Goal: Information Seeking & Learning: Learn about a topic

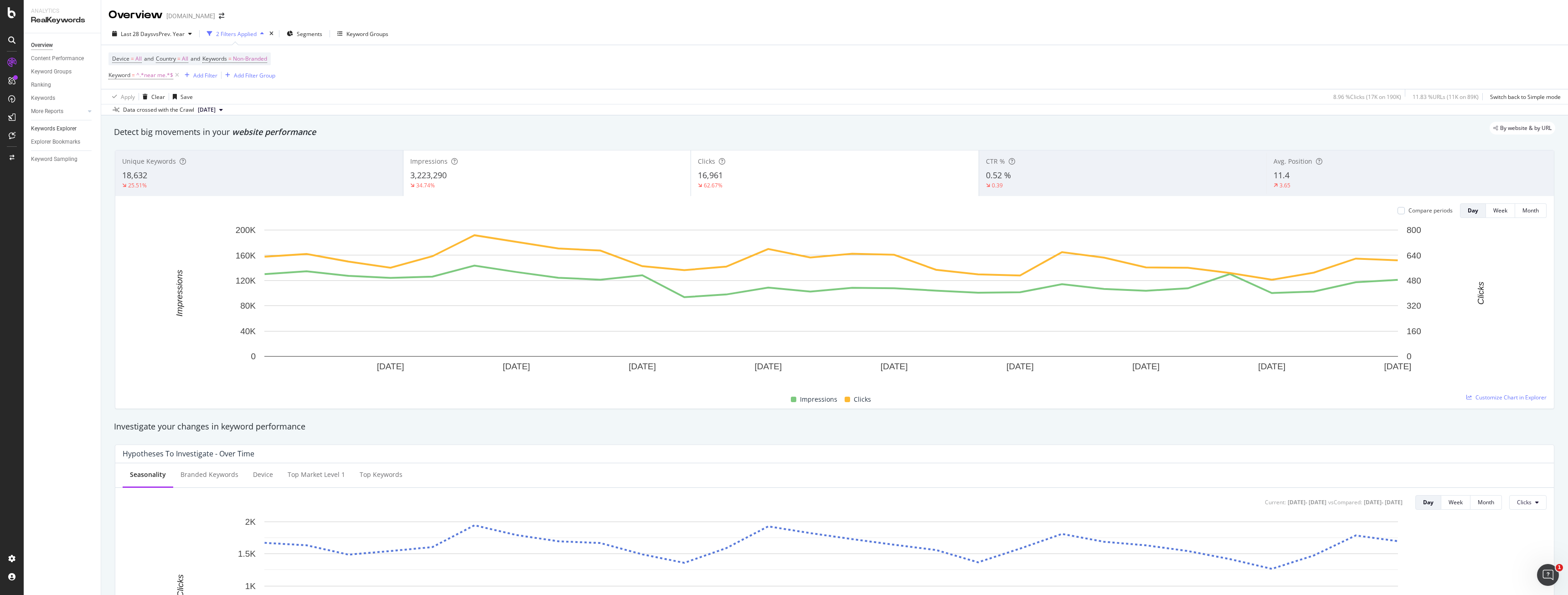
click at [79, 132] on link "Keywords Explorer" at bounding box center [62, 129] width 63 height 10
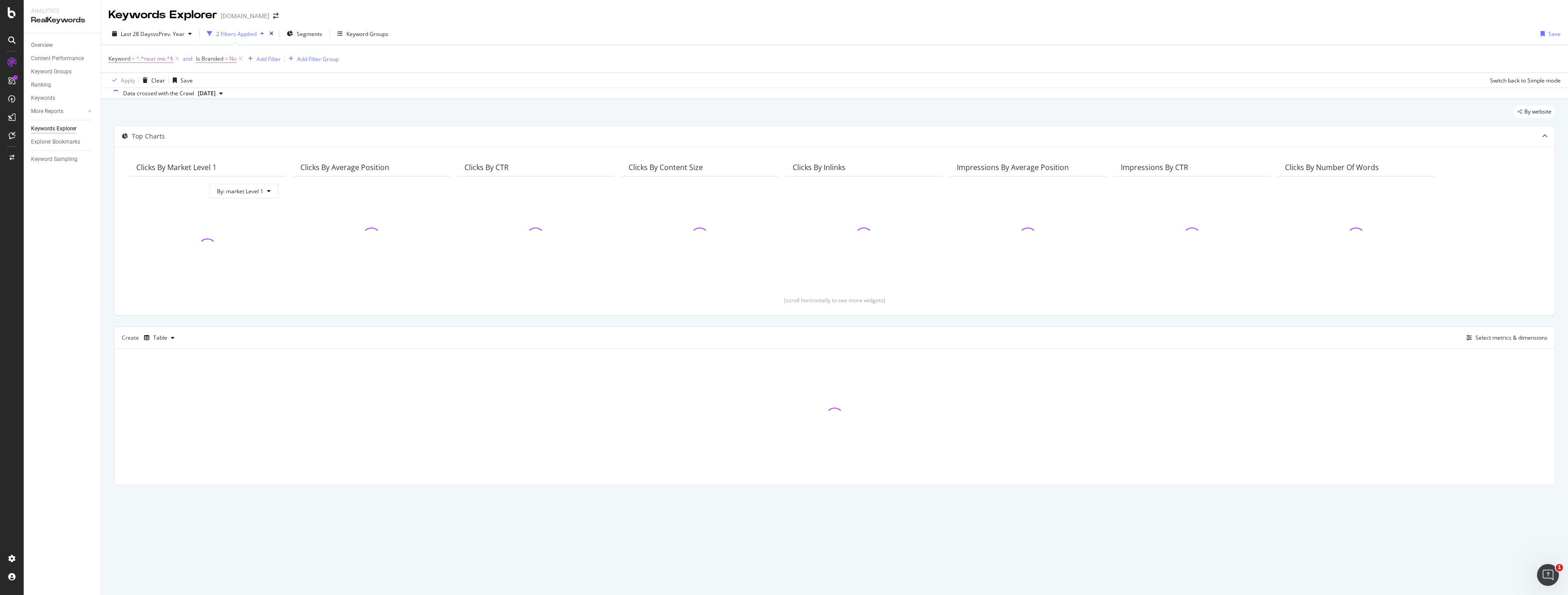
click at [75, 130] on div "Keywords Explorer" at bounding box center [53, 129] width 46 height 10
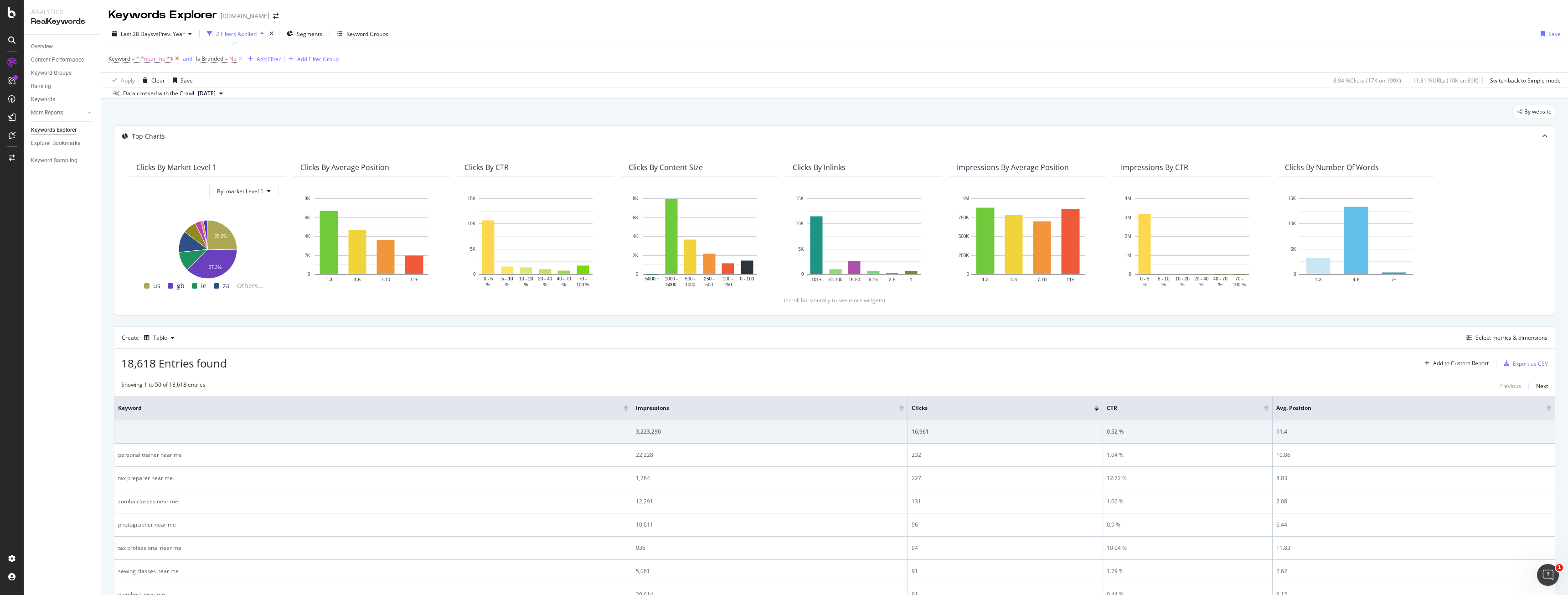
click at [177, 59] on icon at bounding box center [177, 58] width 7 height 9
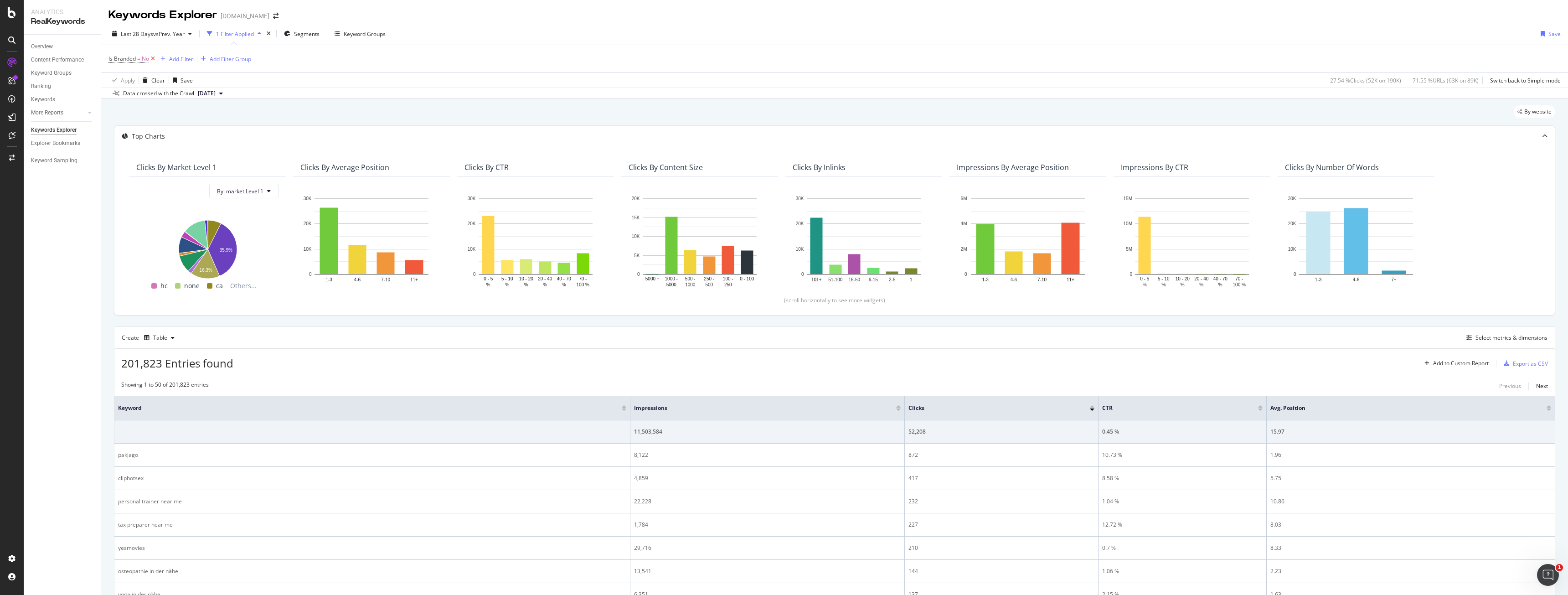
click at [154, 58] on icon at bounding box center [153, 58] width 7 height 9
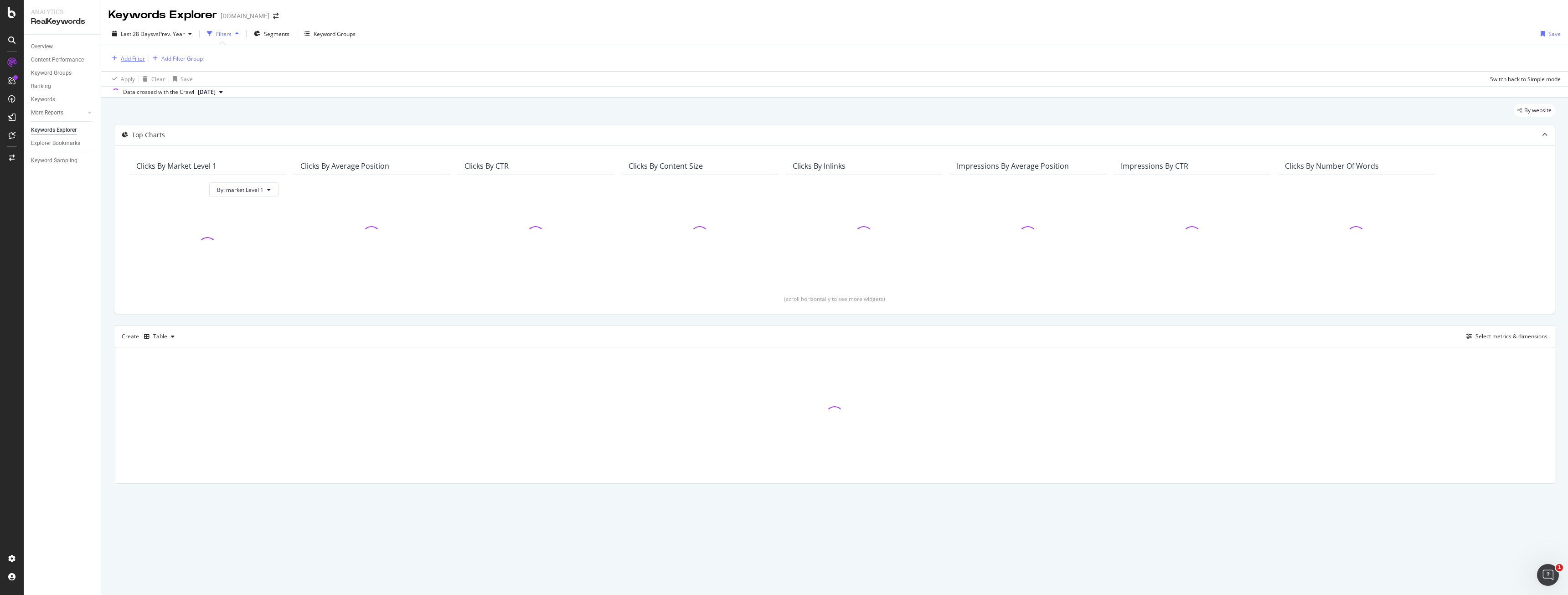
click at [126, 58] on div "Add Filter" at bounding box center [133, 58] width 24 height 7
click at [391, 68] on div "Add Filter Add Filter Group" at bounding box center [834, 57] width 1452 height 26
click at [33, 43] on div "Overview" at bounding box center [41, 47] width 22 height 10
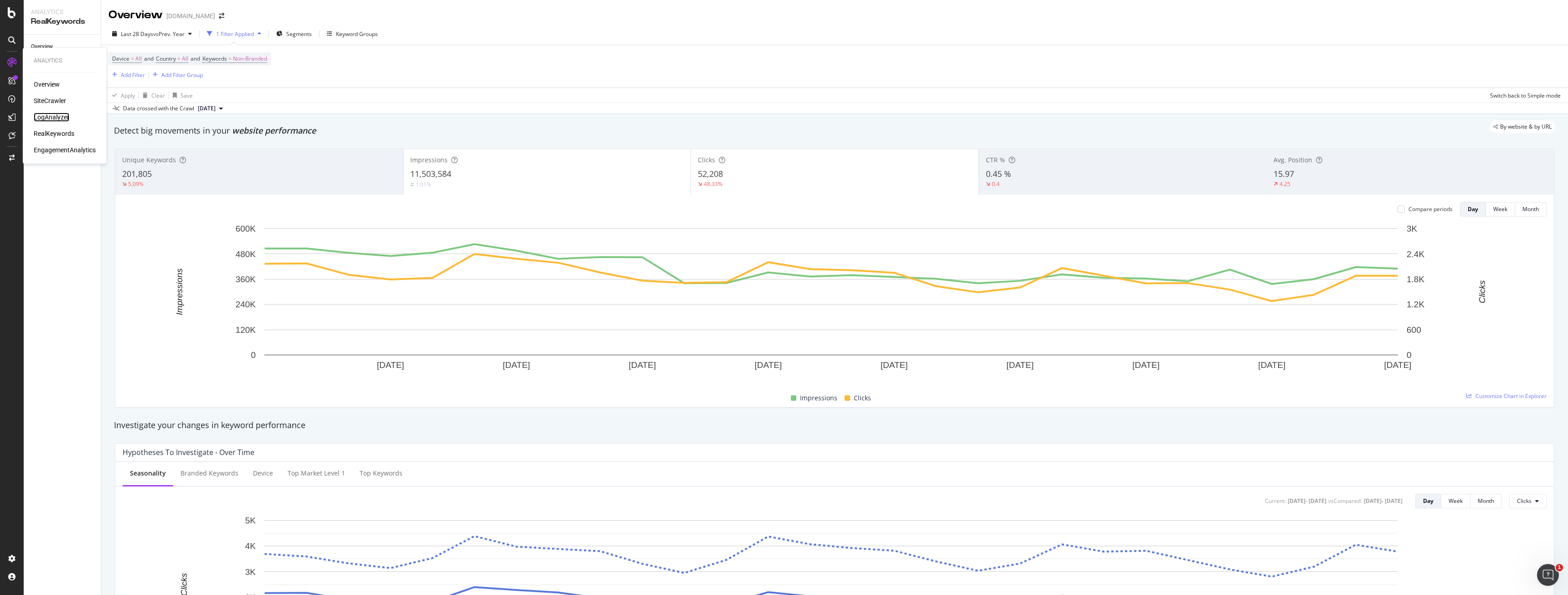
click at [47, 115] on div "LogAnalyzer" at bounding box center [51, 117] width 36 height 9
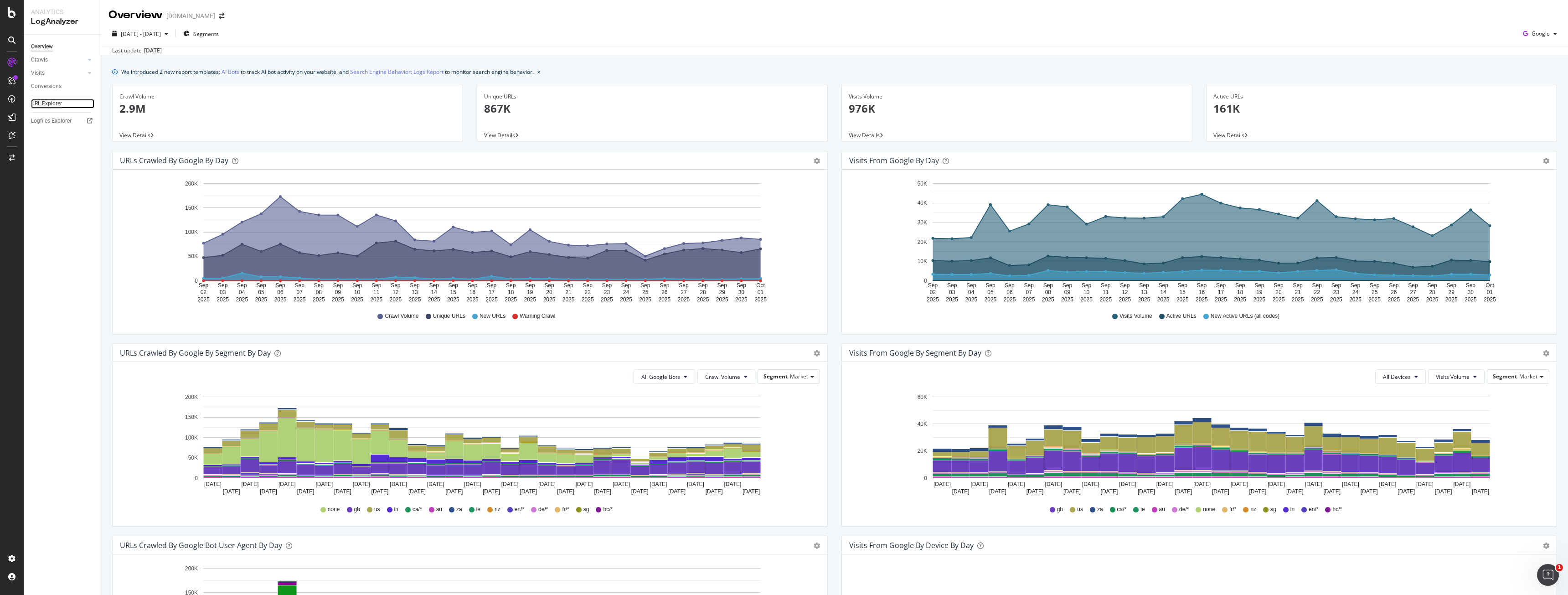
click at [53, 105] on div "URL Explorer" at bounding box center [46, 104] width 31 height 10
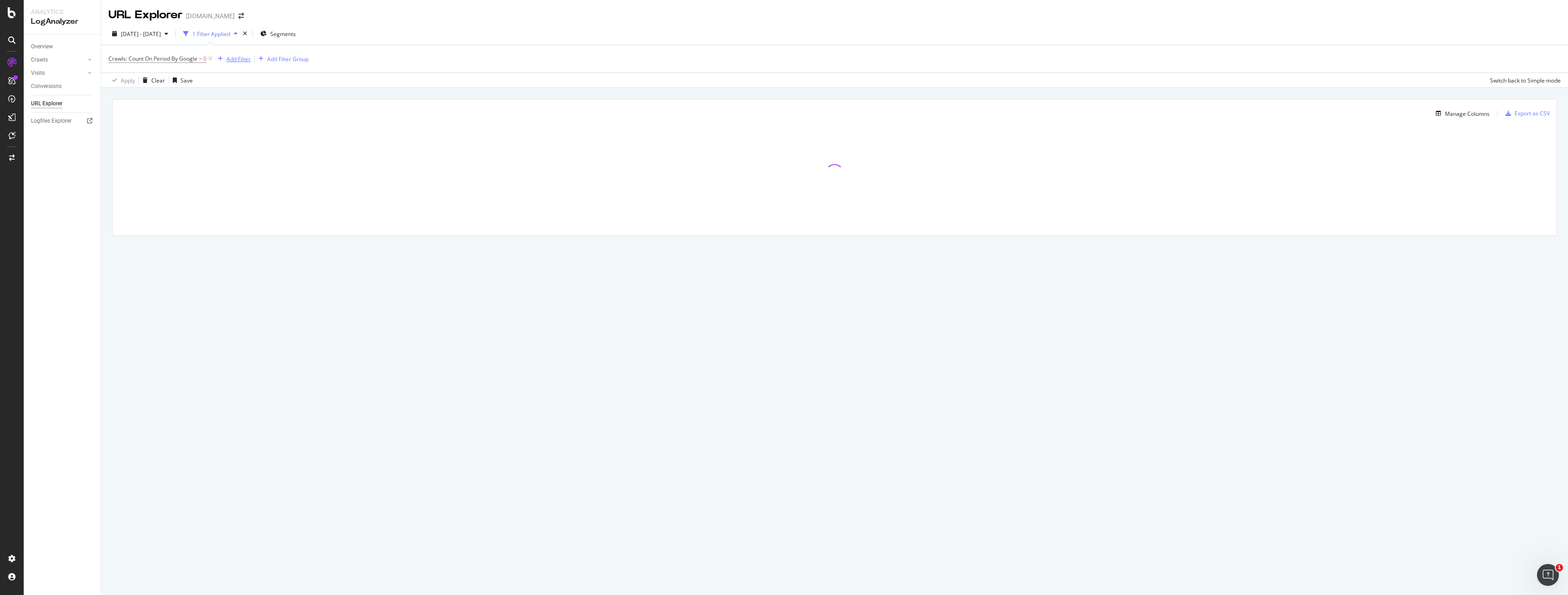
click at [240, 57] on div "Add Filter" at bounding box center [238, 59] width 24 height 7
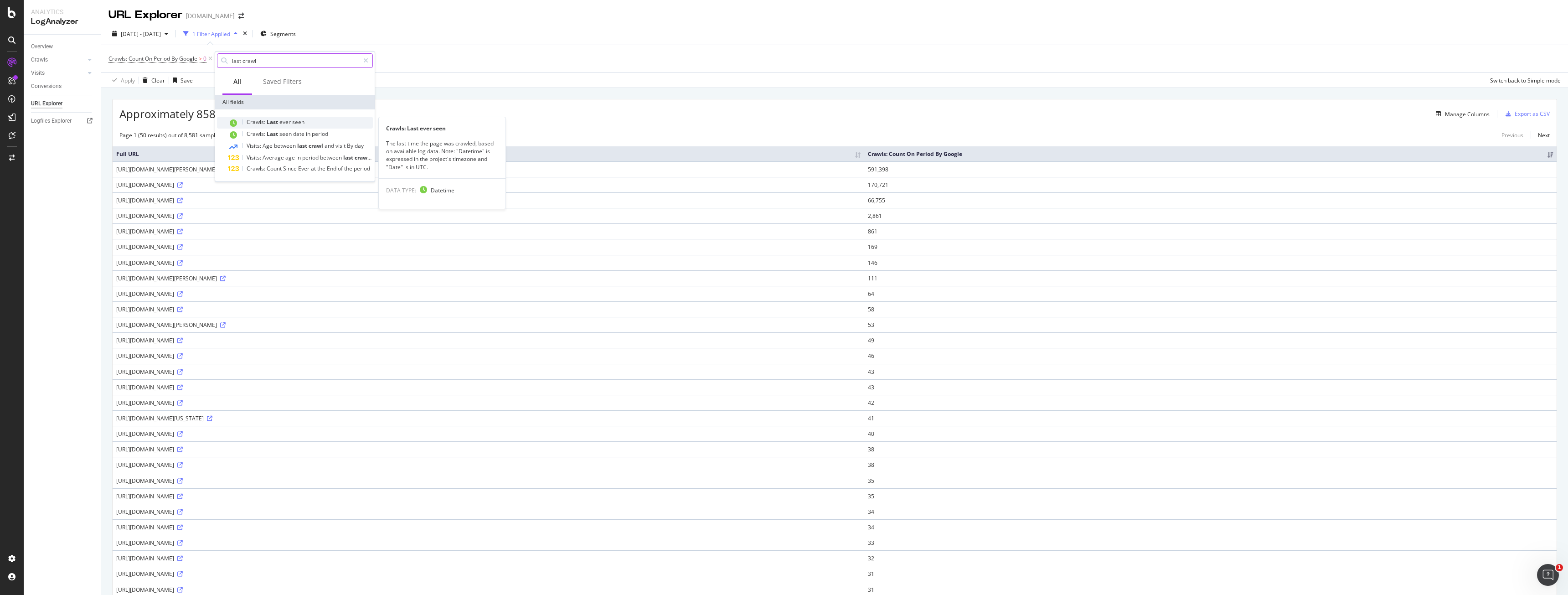
type input "last crawl"
click at [260, 125] on span "Crawls:" at bounding box center [256, 121] width 20 height 7
click at [425, 144] on div "Full URL Crawls: Count On Period By Google https://www.bark.com/web-app-assets/…" at bounding box center [834, 542] width 1444 height 801
click at [28, 45] on div "Overview Crawls Daily Distribution Segments Distribution HTTP Codes Resources V…" at bounding box center [62, 315] width 77 height 560
click at [37, 46] on div "Overview" at bounding box center [41, 47] width 22 height 10
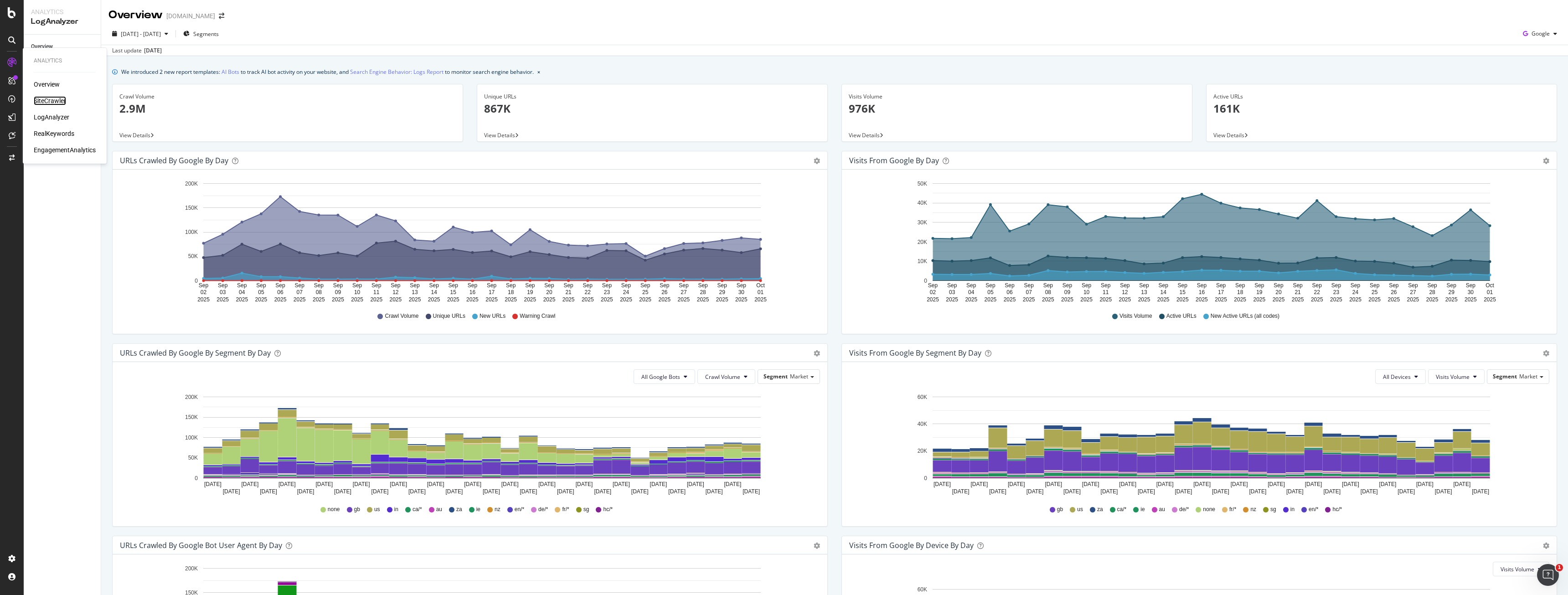
click at [58, 98] on div "SiteCrawler" at bounding box center [50, 100] width 32 height 9
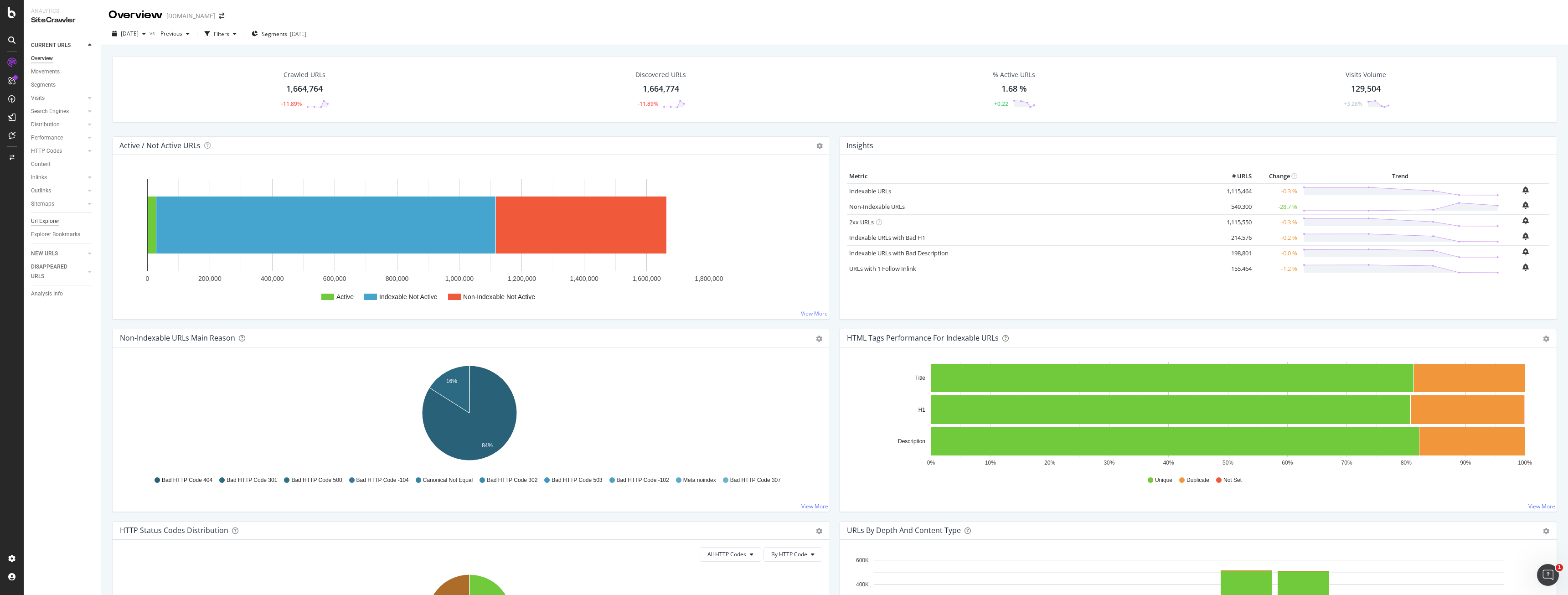
drag, startPoint x: 38, startPoint y: 221, endPoint x: 51, endPoint y: 220, distance: 13.0
click at [38, 222] on div "Url Explorer" at bounding box center [45, 222] width 28 height 10
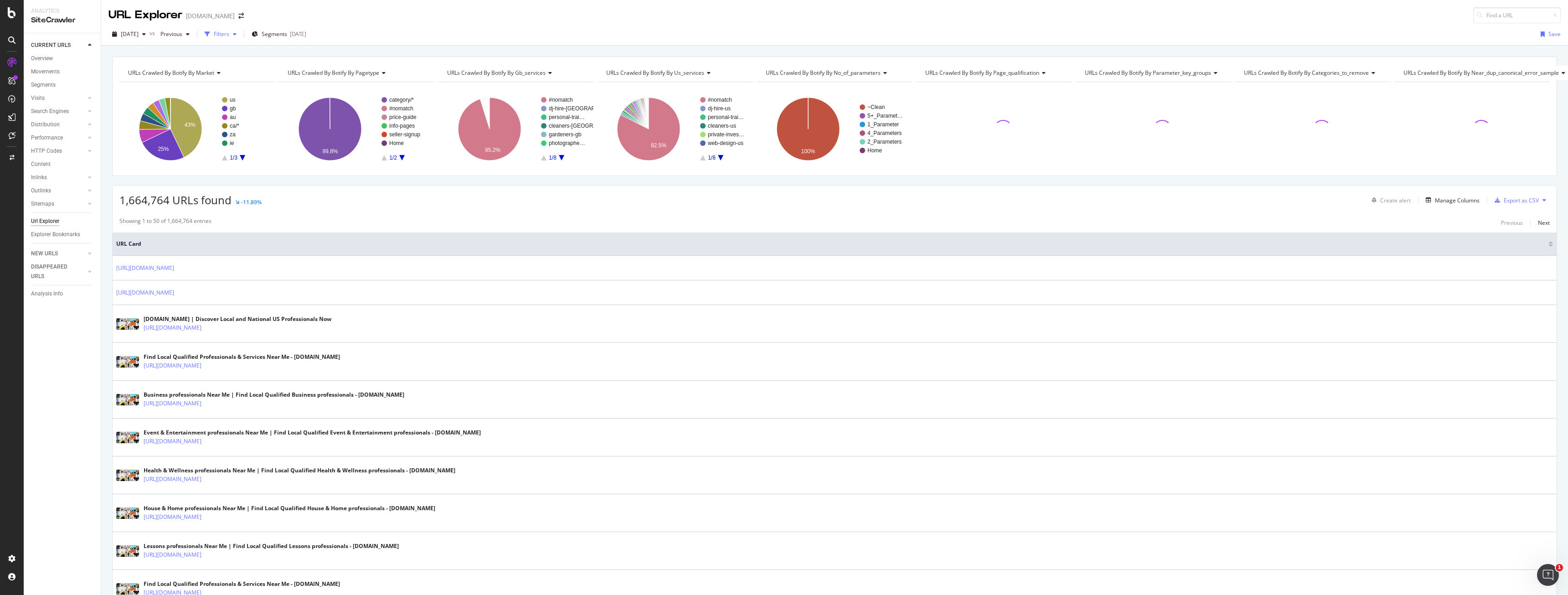
click at [214, 37] on div "button" at bounding box center [206, 34] width 12 height 12
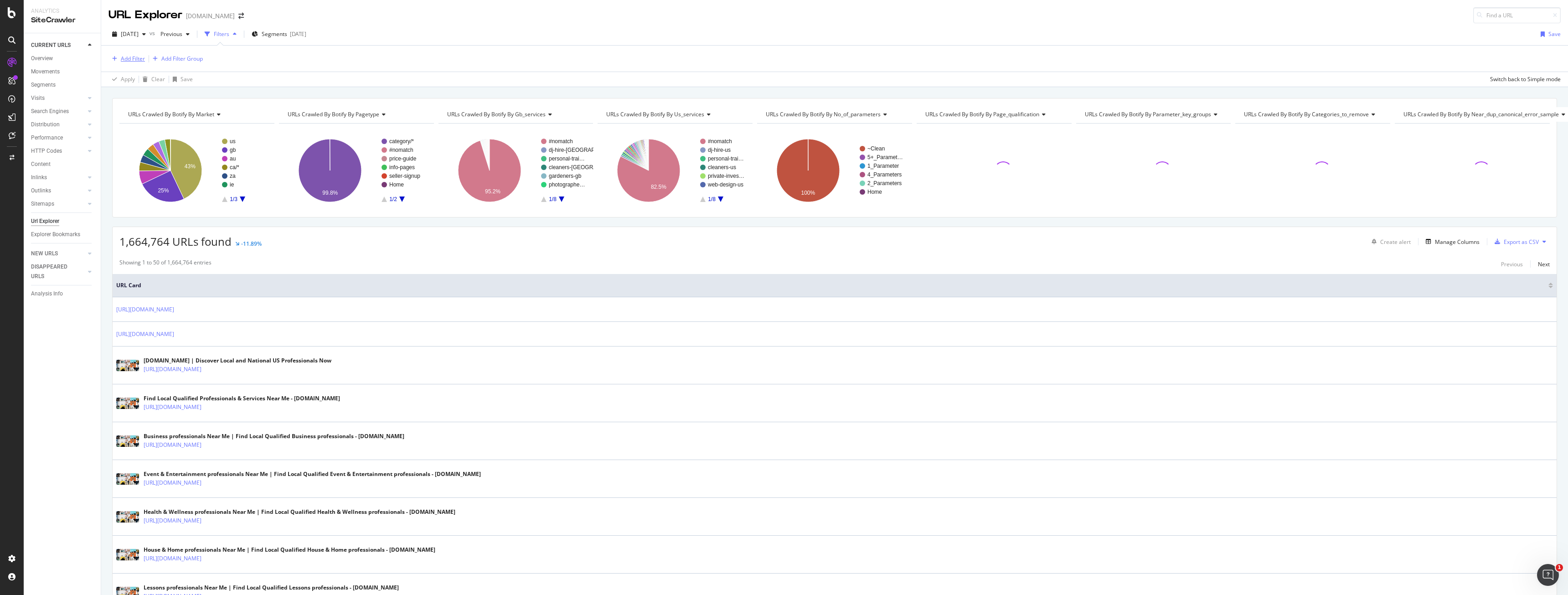
click at [133, 59] on div "Add Filter" at bounding box center [133, 58] width 24 height 7
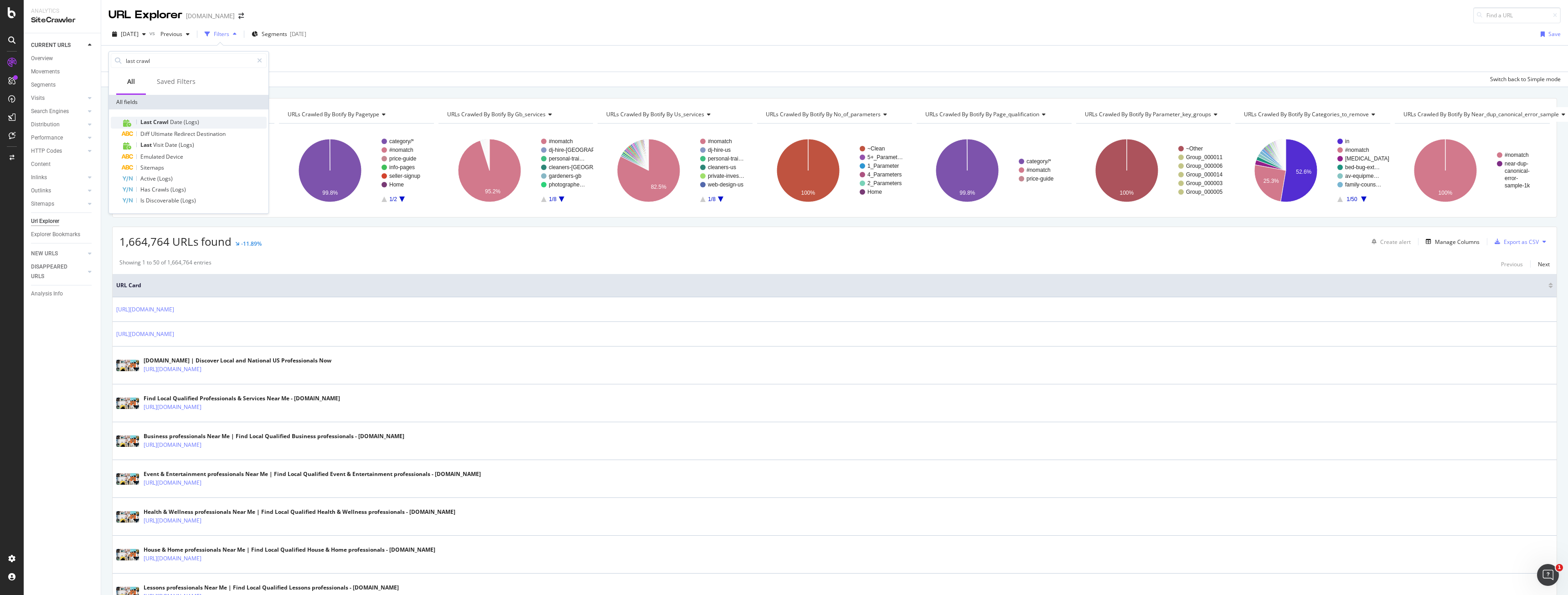
type input "last crawl"
click at [207, 119] on div "Last Crawl Date (Logs)" at bounding box center [194, 123] width 145 height 12
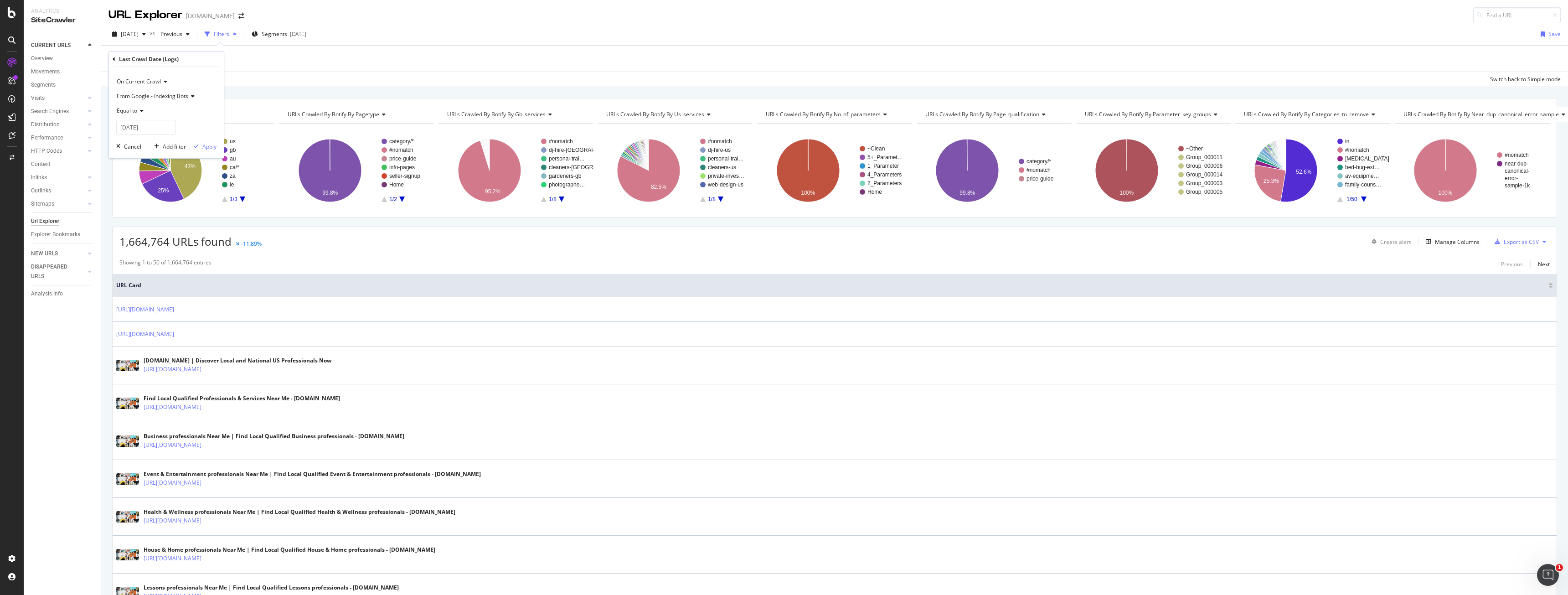
click at [172, 98] on span "From Google - Indexing Bots" at bounding box center [153, 95] width 71 height 7
click at [208, 145] on div "Apply" at bounding box center [209, 146] width 14 height 7
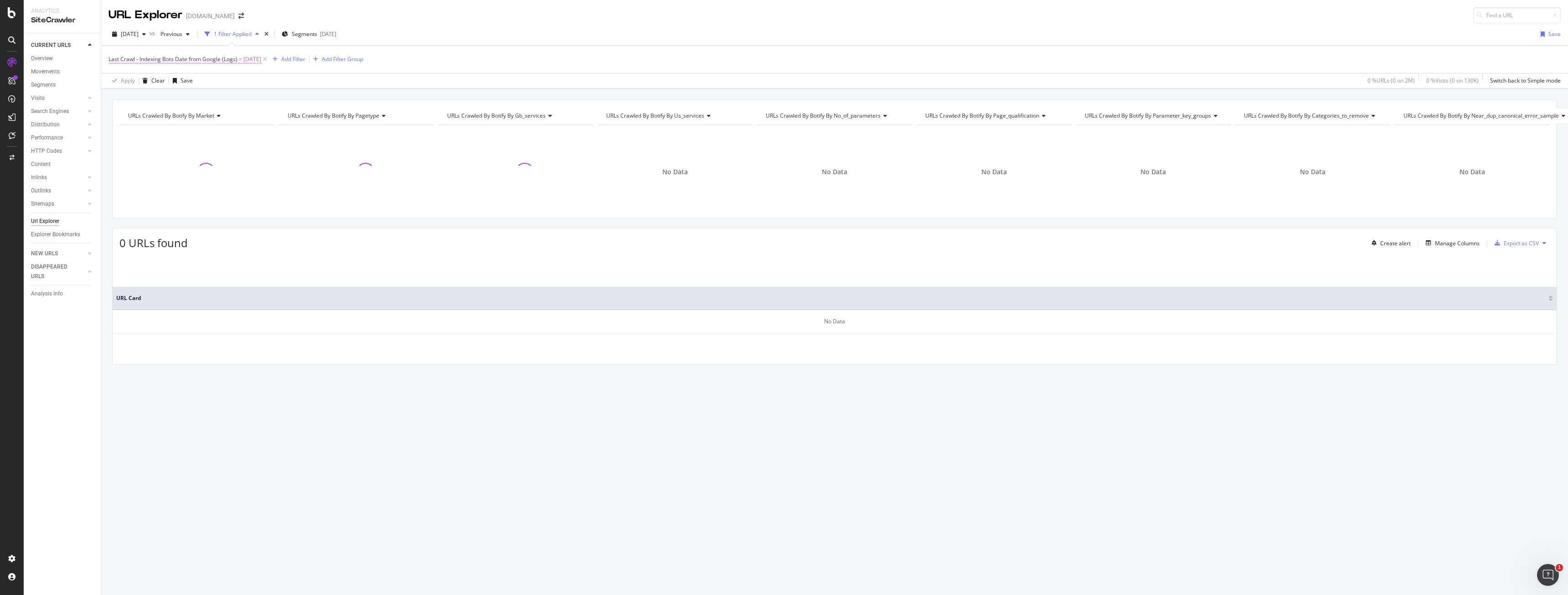
click at [183, 57] on span "Last Crawl - Indexing Bots Date from Google (Logs)" at bounding box center [173, 59] width 129 height 7
click at [158, 81] on span "On Current Crawl" at bounding box center [138, 80] width 44 height 7
click at [158, 112] on span "On Compared Crawl" at bounding box center [147, 111] width 51 height 7
click at [216, 149] on div "Apply" at bounding box center [209, 145] width 14 height 7
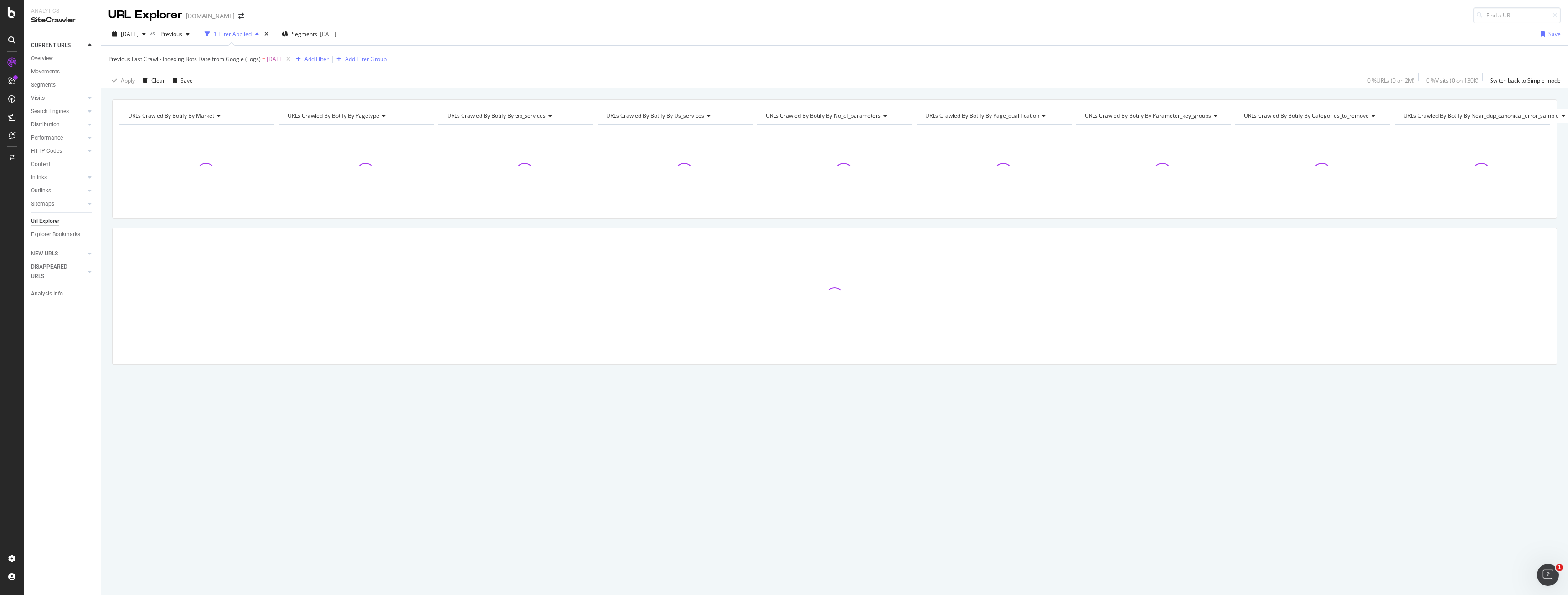
click at [197, 62] on span "Previous Last Crawl - Indexing Bots Date from Google (Logs)" at bounding box center [185, 59] width 153 height 7
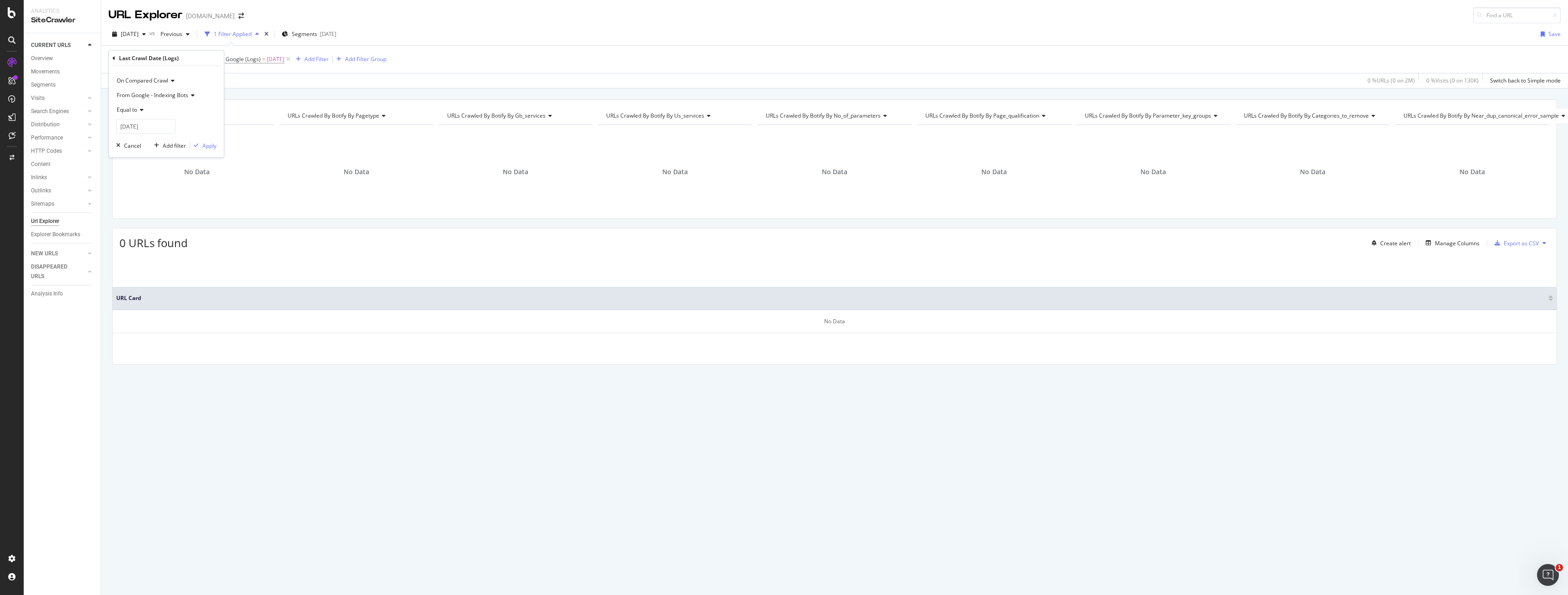
click at [173, 78] on icon at bounding box center [172, 80] width 7 height 6
click at [320, 76] on div "Apply Clear Save 0 % URLs ( 0 on 2M ) 0 % Visits ( 0 on 130K ) Switch back to S…" at bounding box center [834, 80] width 1467 height 15
click at [118, 57] on span "Previous Last Crawl - Indexing Bots Date from Google (Logs)" at bounding box center [185, 59] width 153 height 7
click at [114, 149] on div "Cancel" at bounding box center [127, 145] width 29 height 8
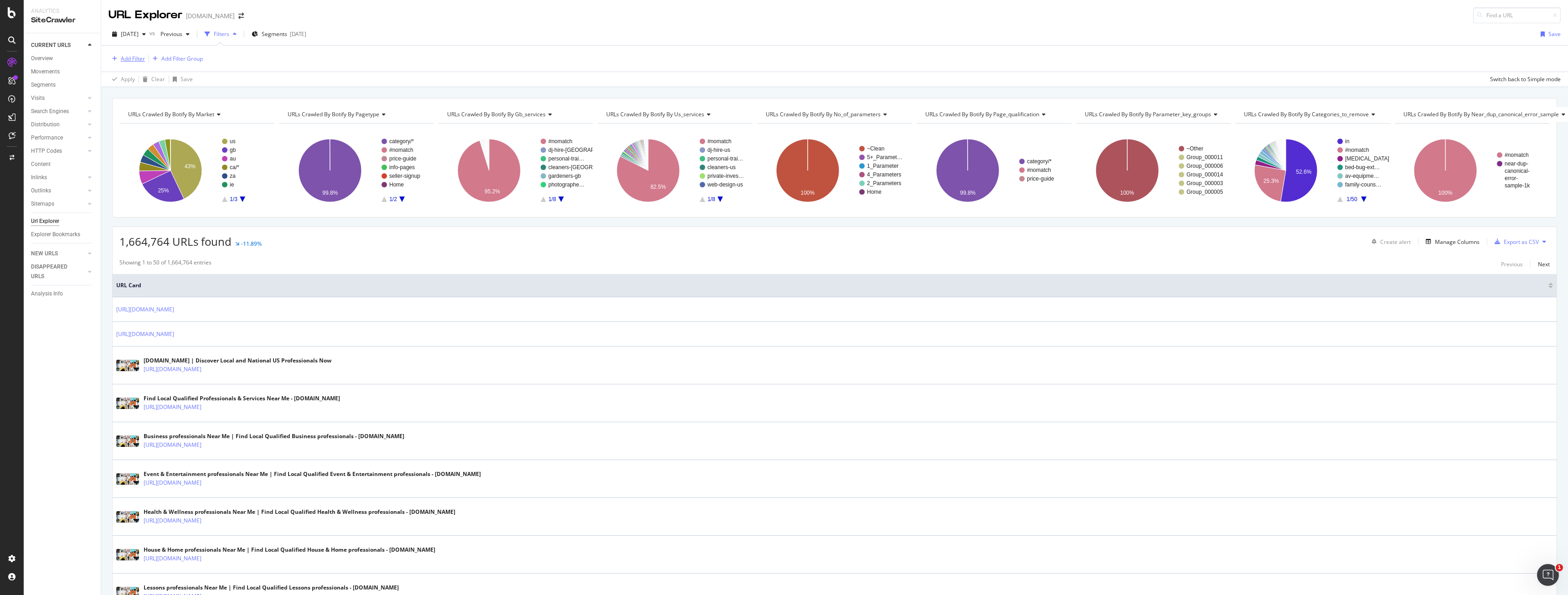
click at [127, 56] on div "Add Filter" at bounding box center [133, 58] width 24 height 7
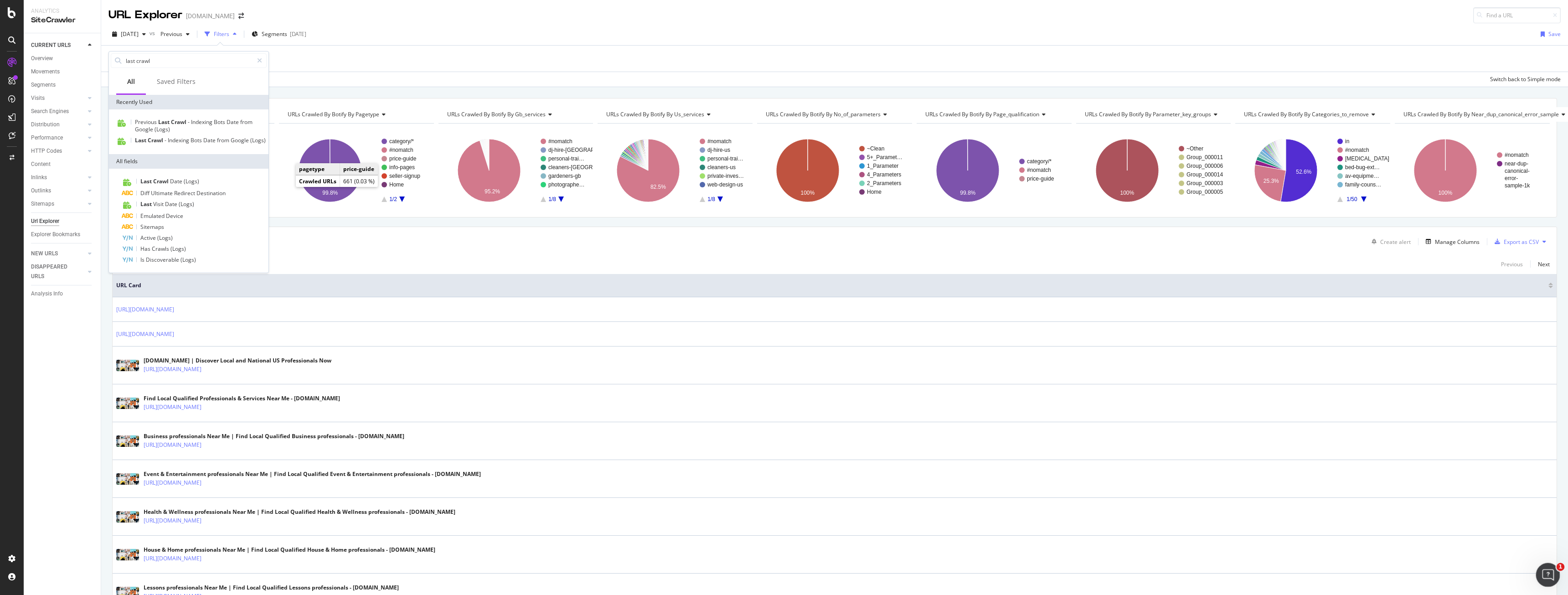
click at [1551, 571] on icon "Open Intercom Messenger" at bounding box center [1546, 574] width 15 height 15
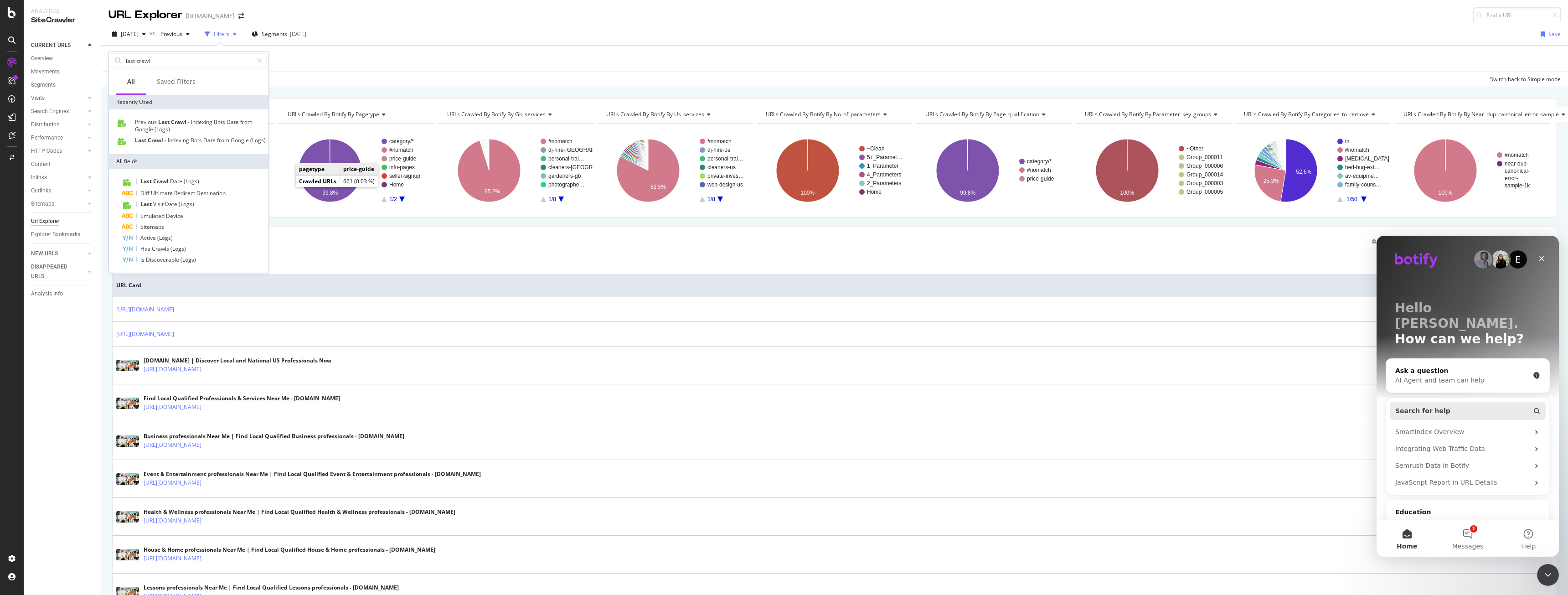
click at [1432, 402] on button "Search for help" at bounding box center [1468, 411] width 156 height 18
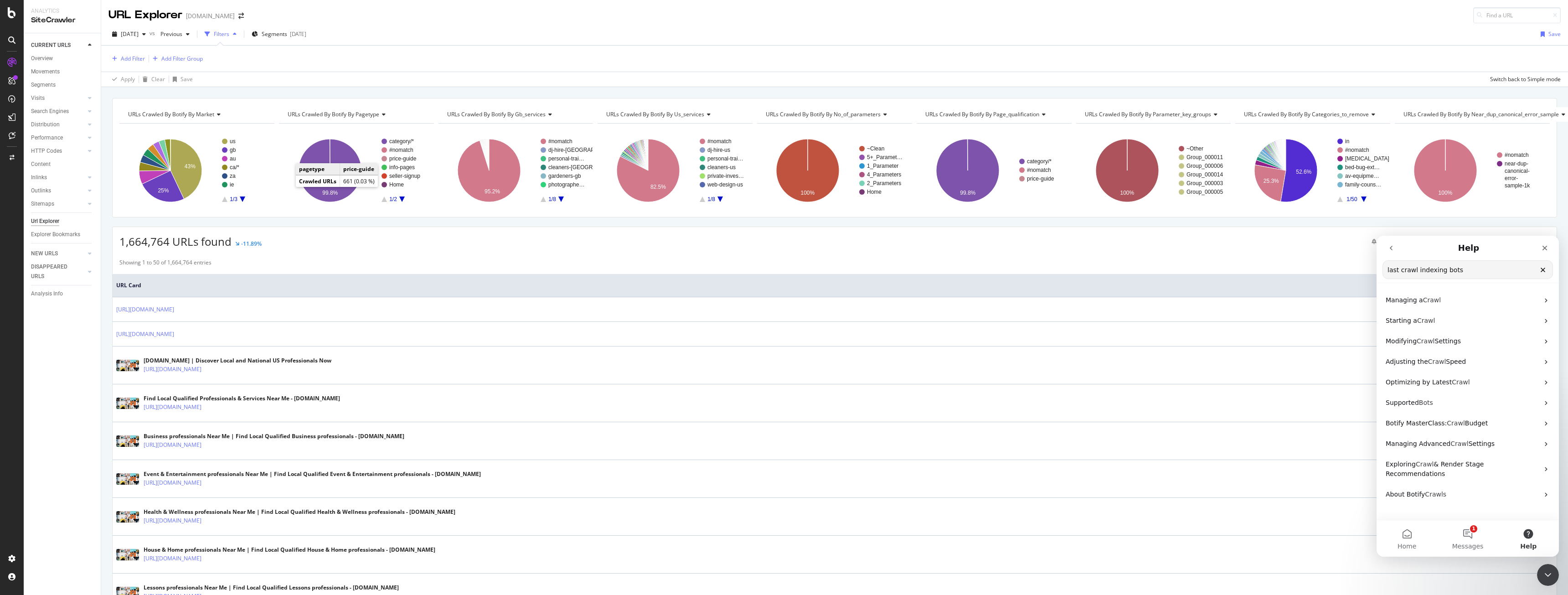
click at [1464, 271] on input "last crawl indexing bots" at bounding box center [1468, 269] width 169 height 17
click at [1389, 272] on input "last crawl indexing bots" at bounding box center [1468, 269] width 169 height 17
type input "filter last crawl indexing bots"
click at [146, 61] on div "Add Filter Add Filter Group" at bounding box center [156, 58] width 95 height 11
click at [130, 53] on div "Add Filter Add Filter Group" at bounding box center [834, 58] width 1452 height 26
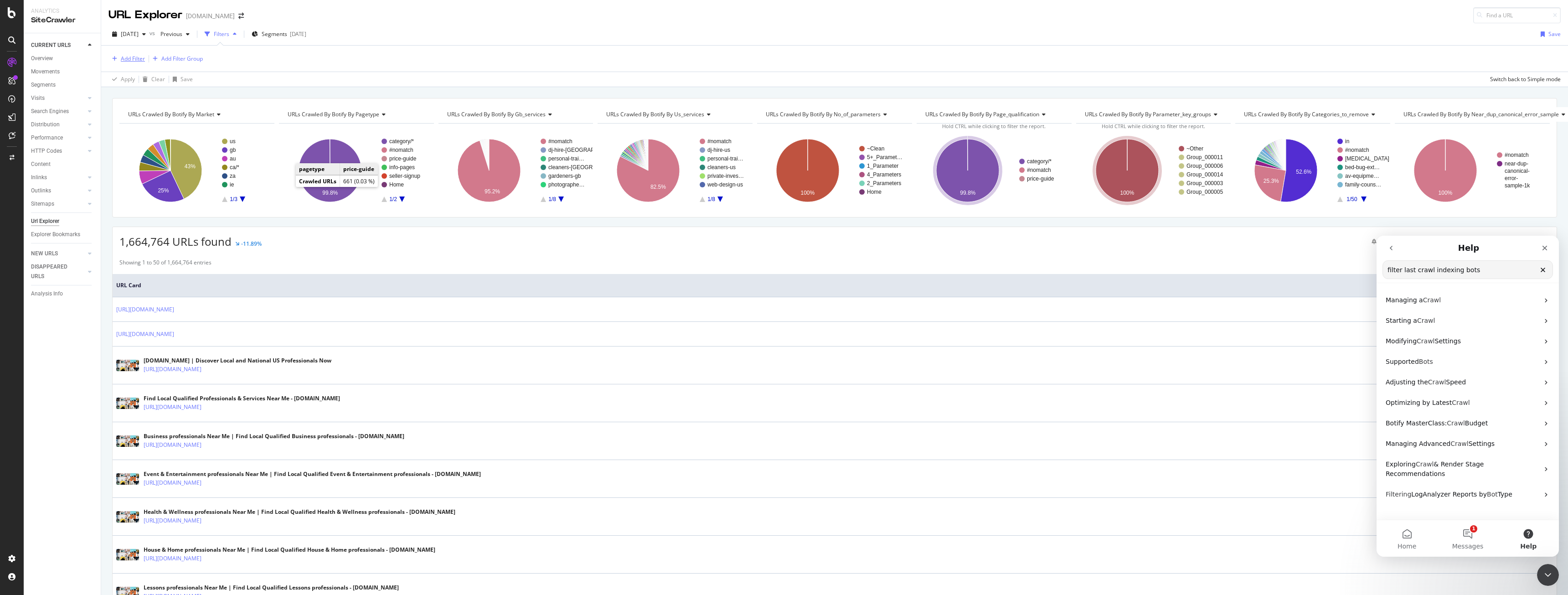
click at [130, 55] on div "Add Filter" at bounding box center [127, 59] width 36 height 10
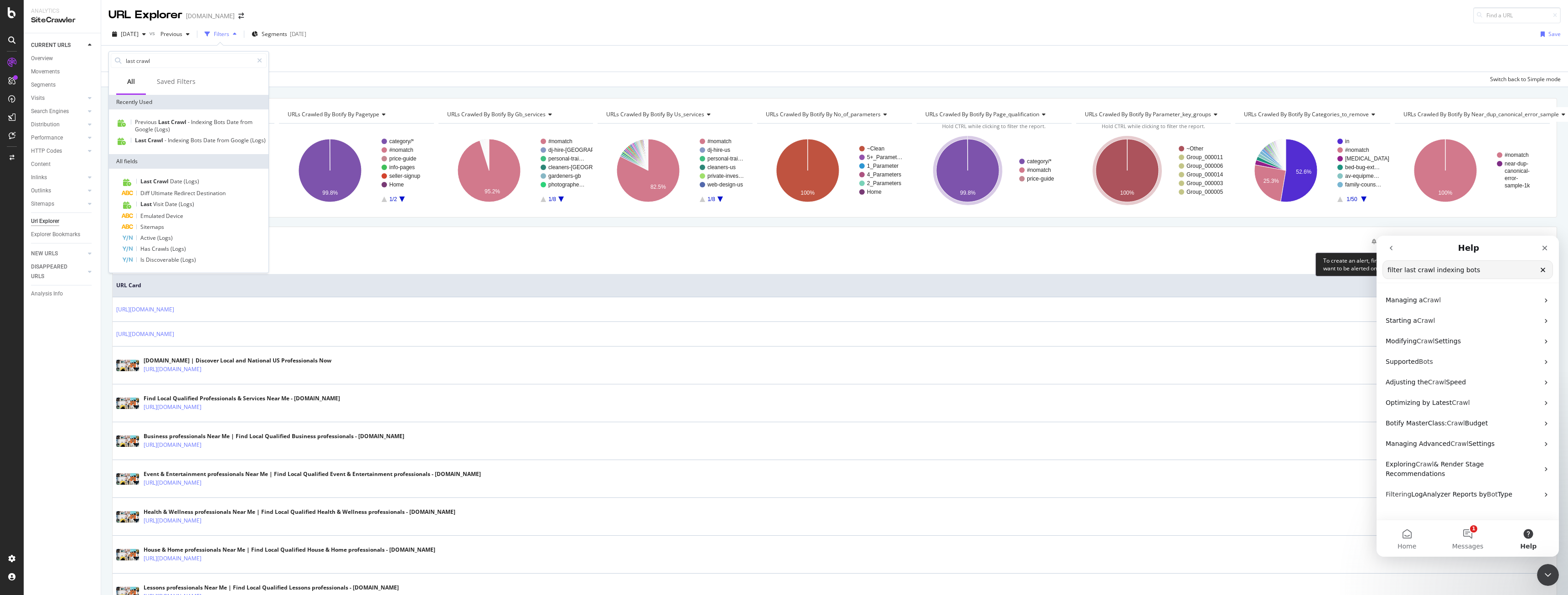
drag, startPoint x: 1469, startPoint y: 267, endPoint x: 1321, endPoint y: 273, distance: 148.1
click at [1376, 273] on html "Help filter last crawl indexing bots Search for help Managing a Crawl Starting …" at bounding box center [1468, 396] width 182 height 321
type input "f"
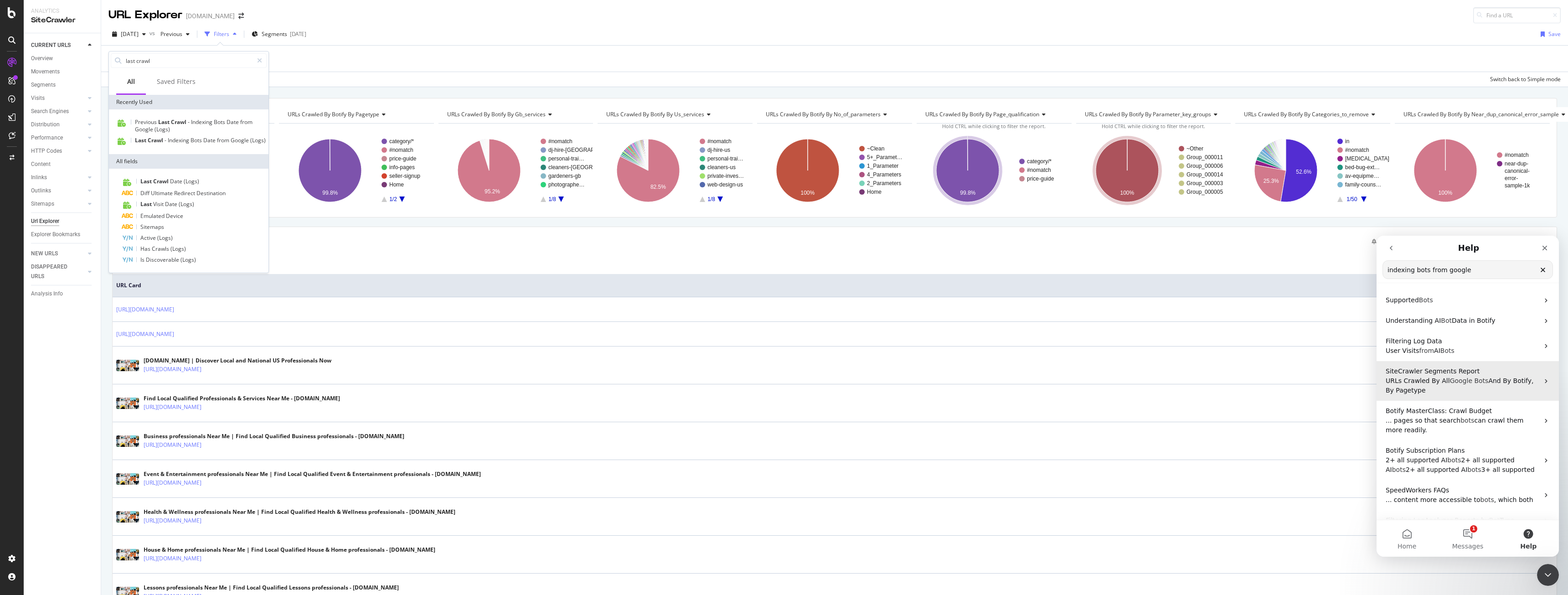
type input "indexing bots from google"
click at [1420, 388] on p "URLs Crawled By All Google Bots And By Botify, By Pagetype" at bounding box center [1462, 385] width 153 height 19
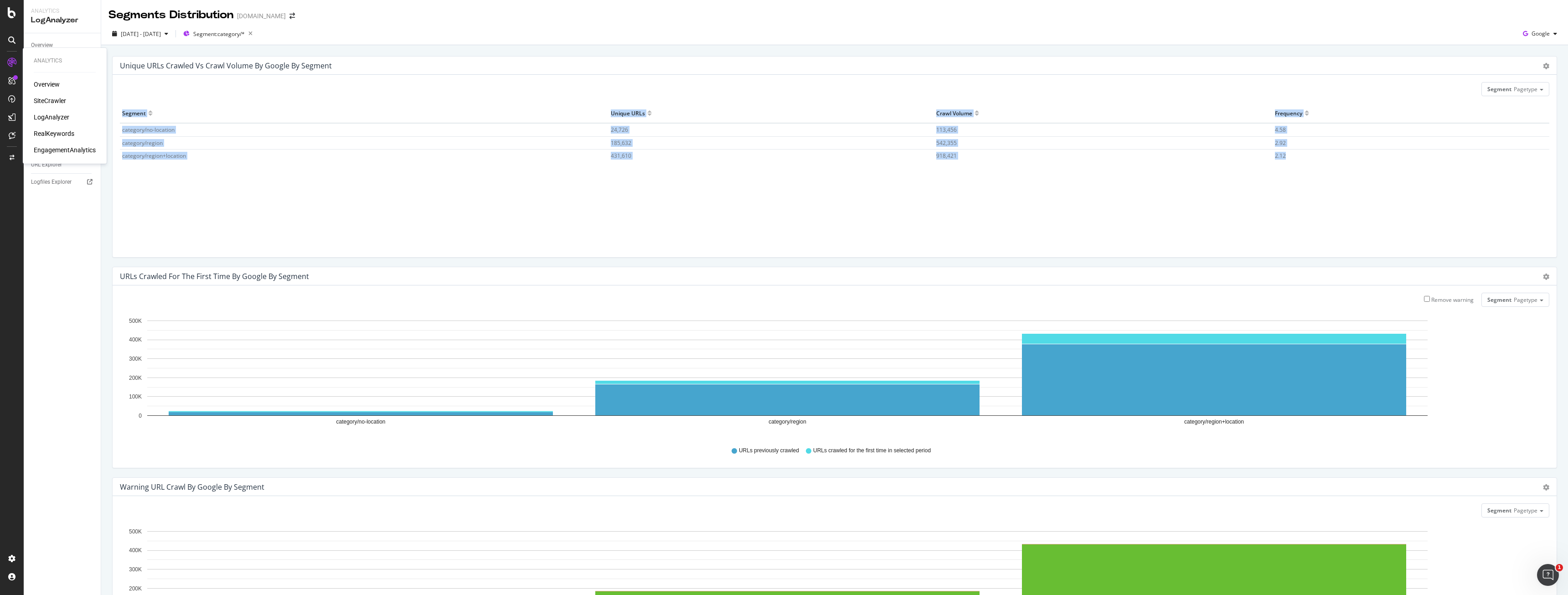
click at [42, 98] on div "SiteCrawler" at bounding box center [50, 100] width 32 height 9
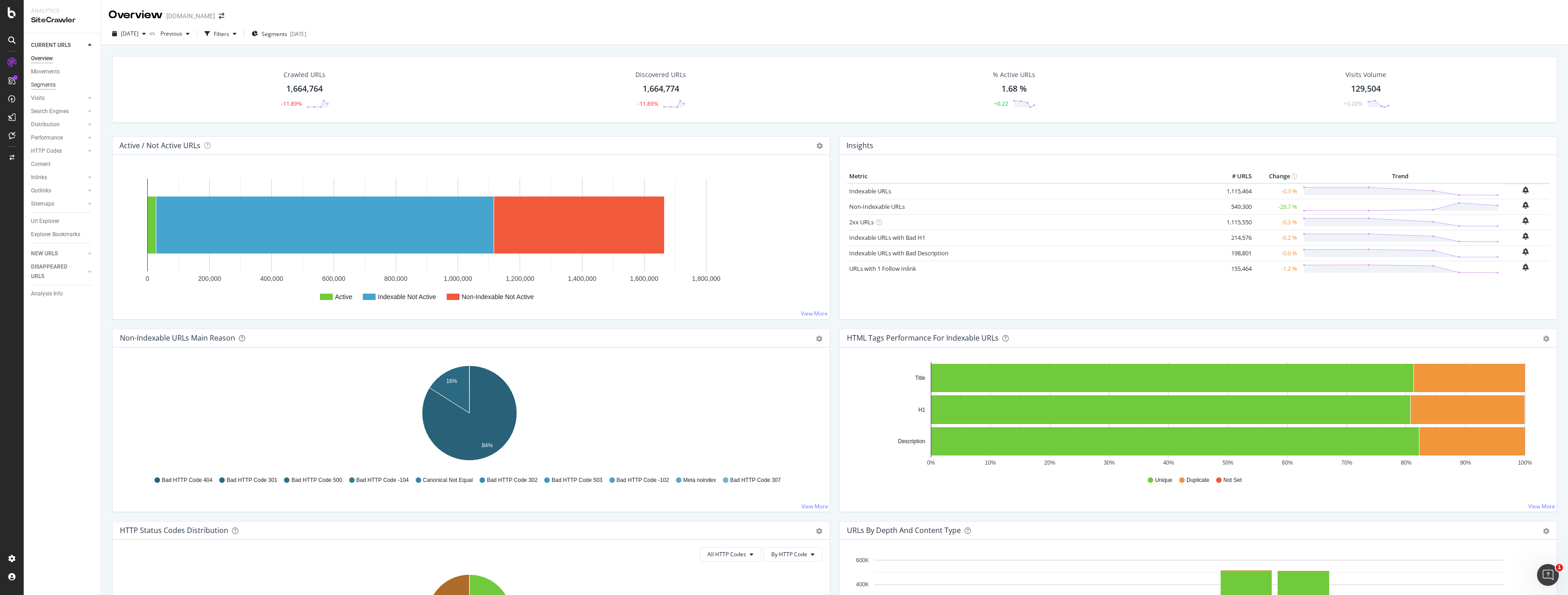
click at [51, 85] on div "Segments" at bounding box center [43, 85] width 25 height 10
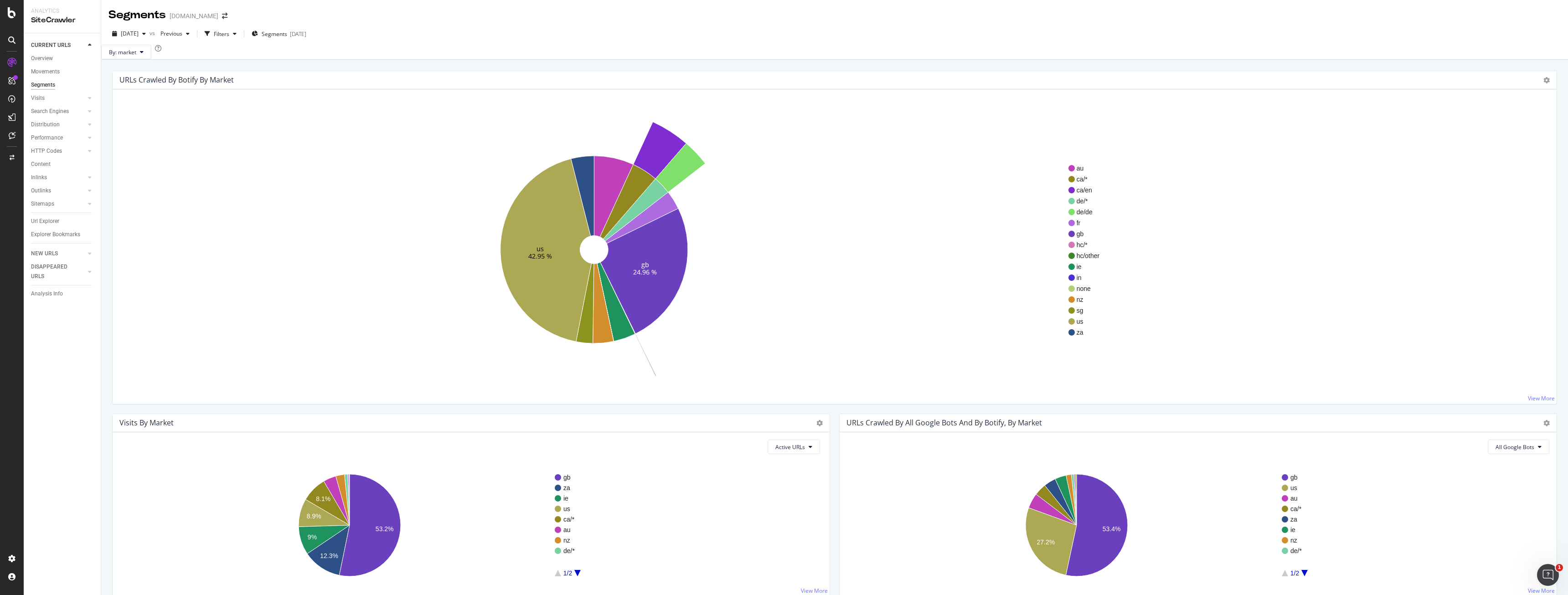
scroll to position [274, 0]
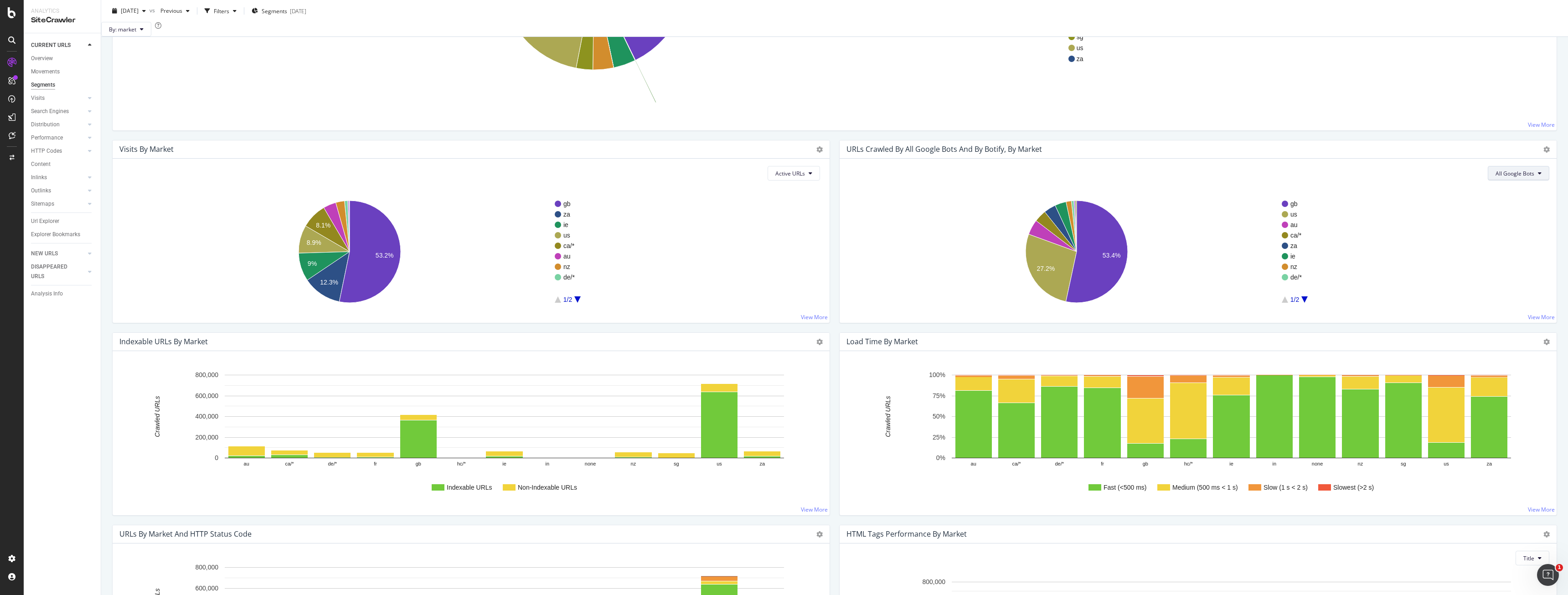
click at [1499, 178] on span "All Google Bots" at bounding box center [1514, 173] width 39 height 7
click at [1499, 241] on span "Google Smartphone" at bounding box center [1515, 241] width 51 height 8
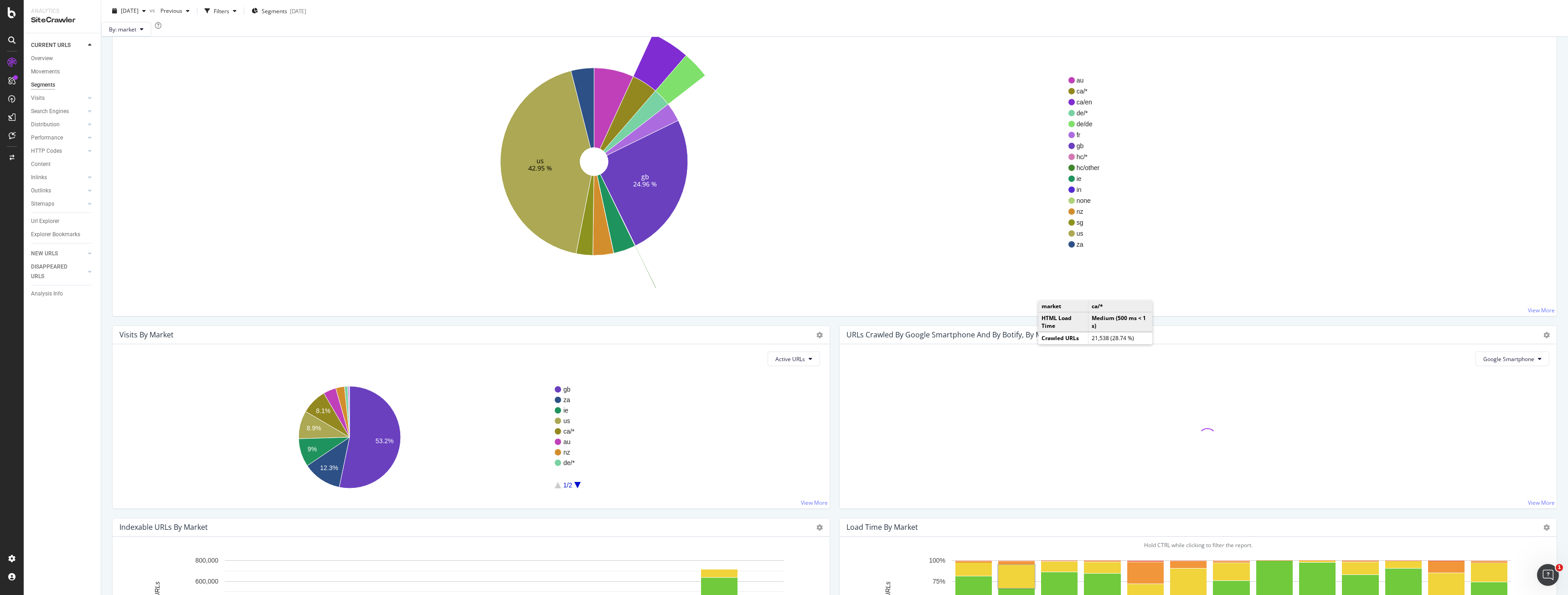
scroll to position [46, 0]
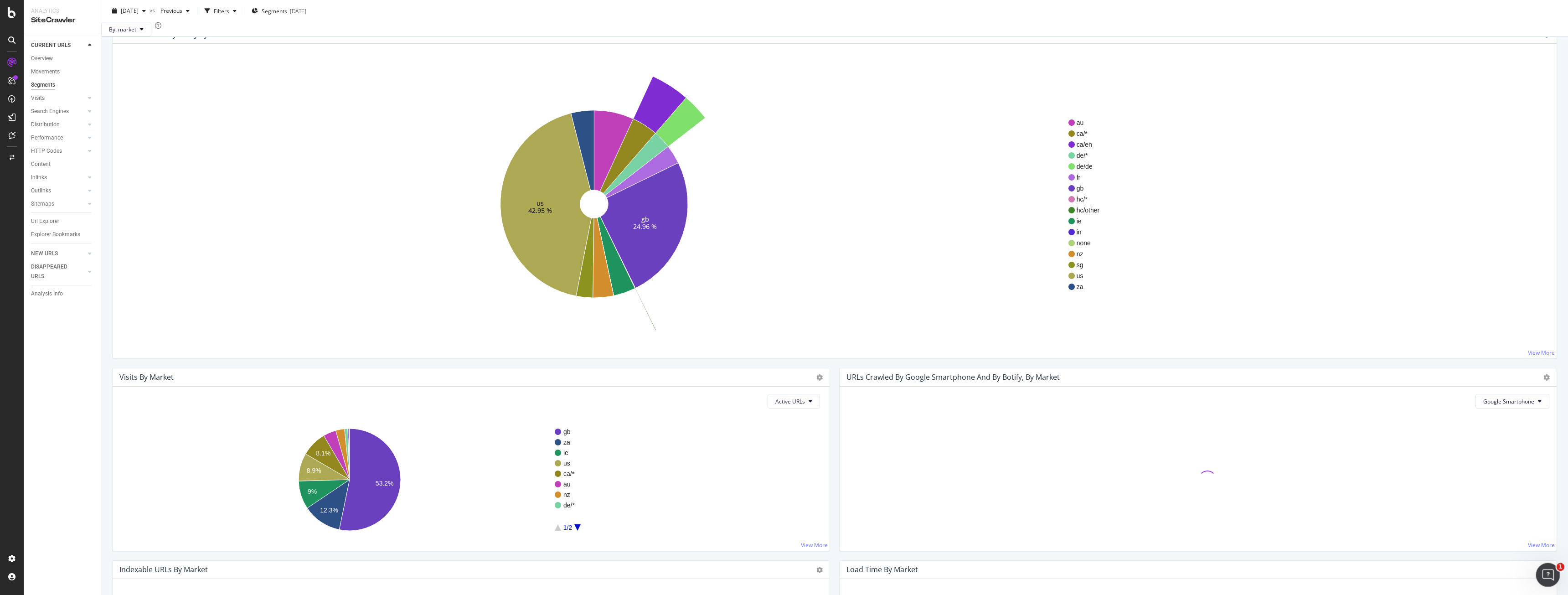
click at [1557, 575] on html at bounding box center [1546, 573] width 22 height 22
click at [1551, 577] on div "Open Intercom Messenger" at bounding box center [1546, 573] width 30 height 30
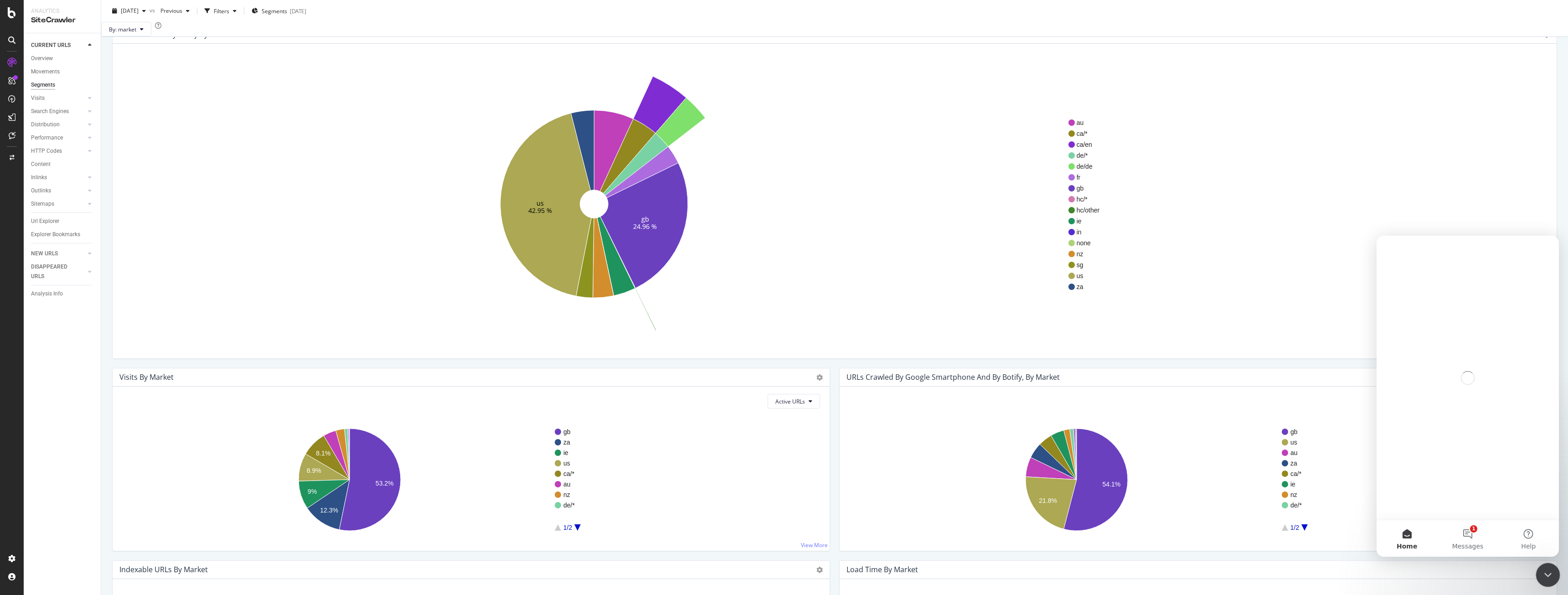
scroll to position [0, 0]
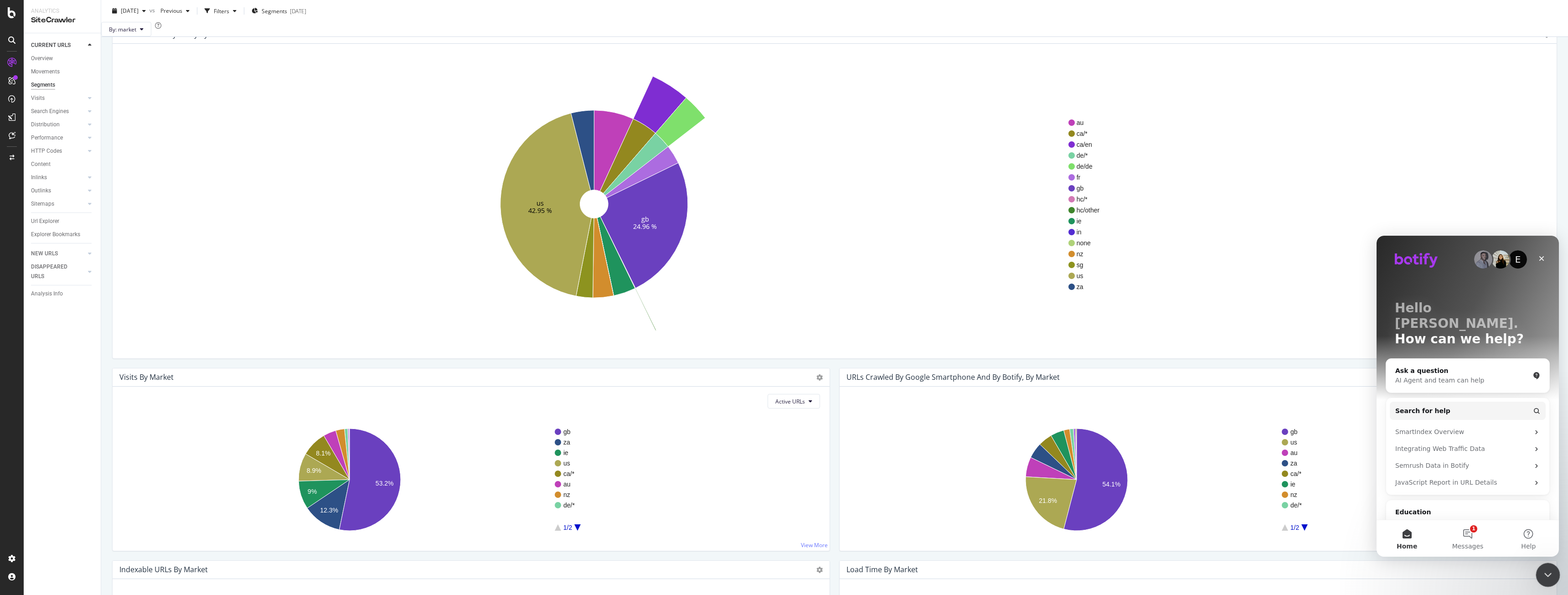
click at [1551, 577] on icon "Close Intercom Messenger" at bounding box center [1546, 573] width 11 height 11
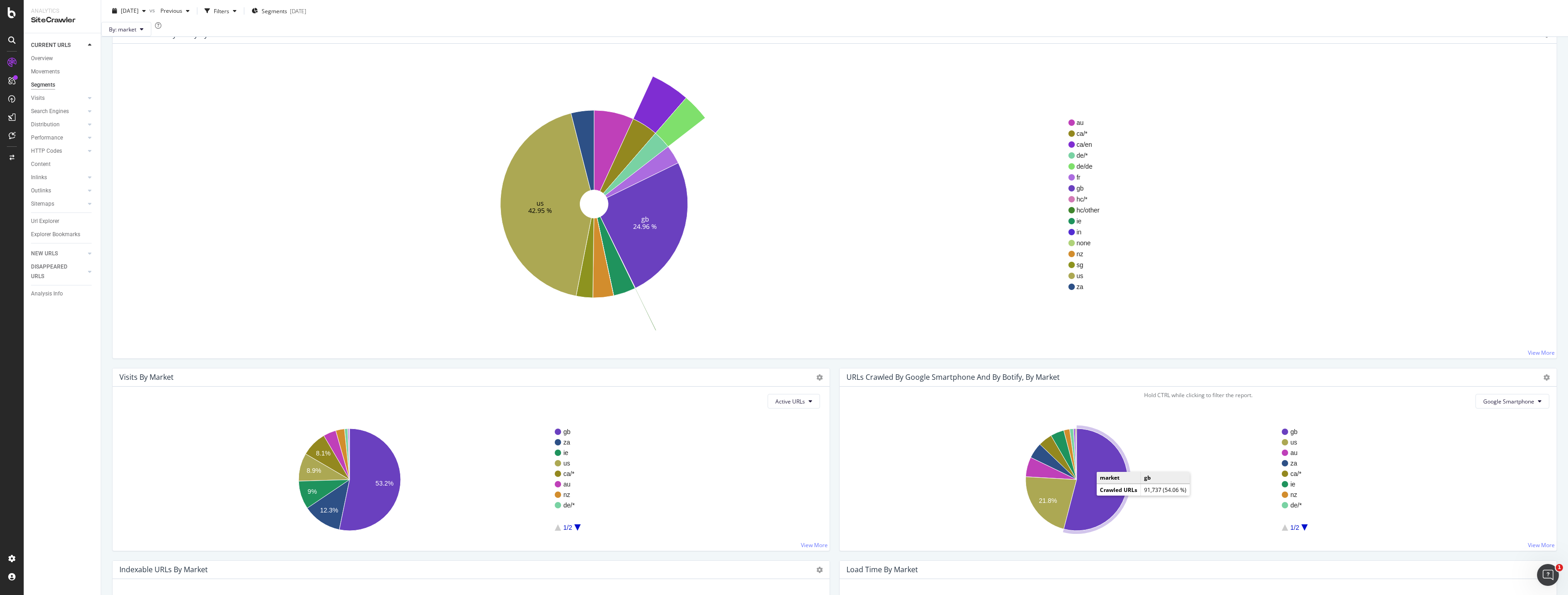
click at [1092, 482] on icon "A chart." at bounding box center [1095, 480] width 64 height 102
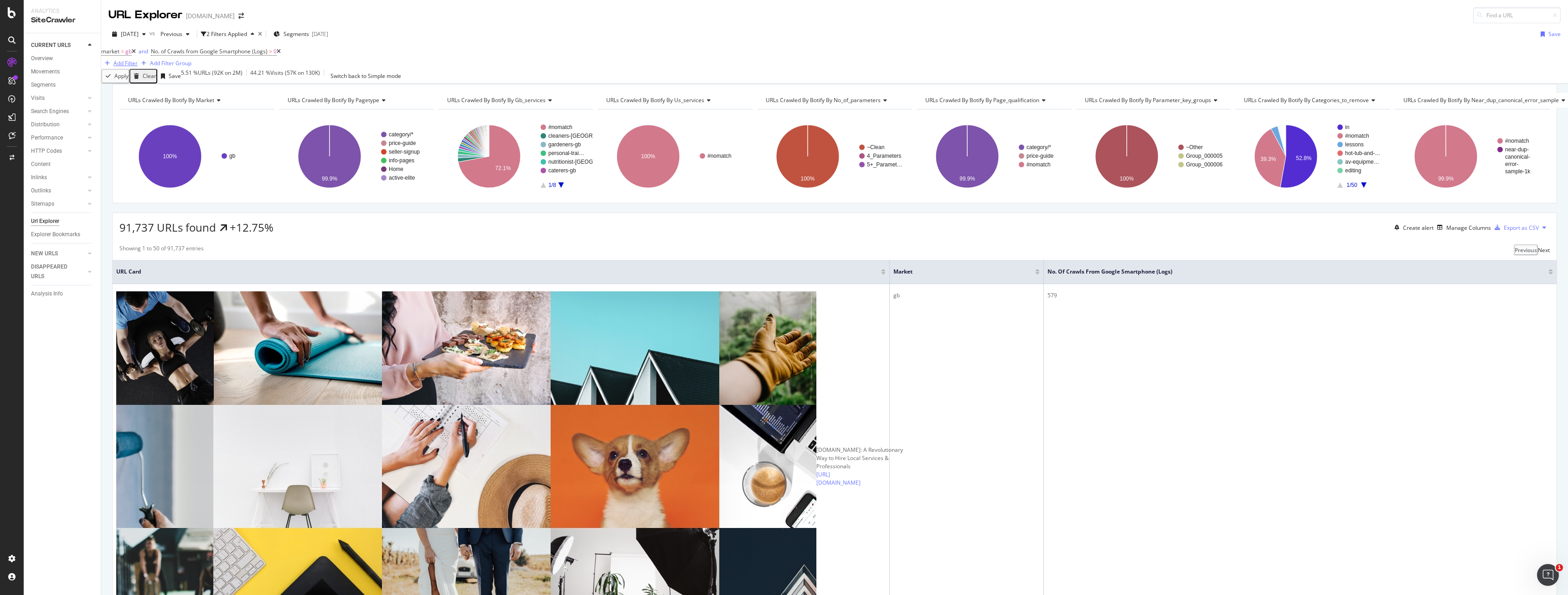
click at [138, 59] on div "Add Filter" at bounding box center [125, 62] width 24 height 7
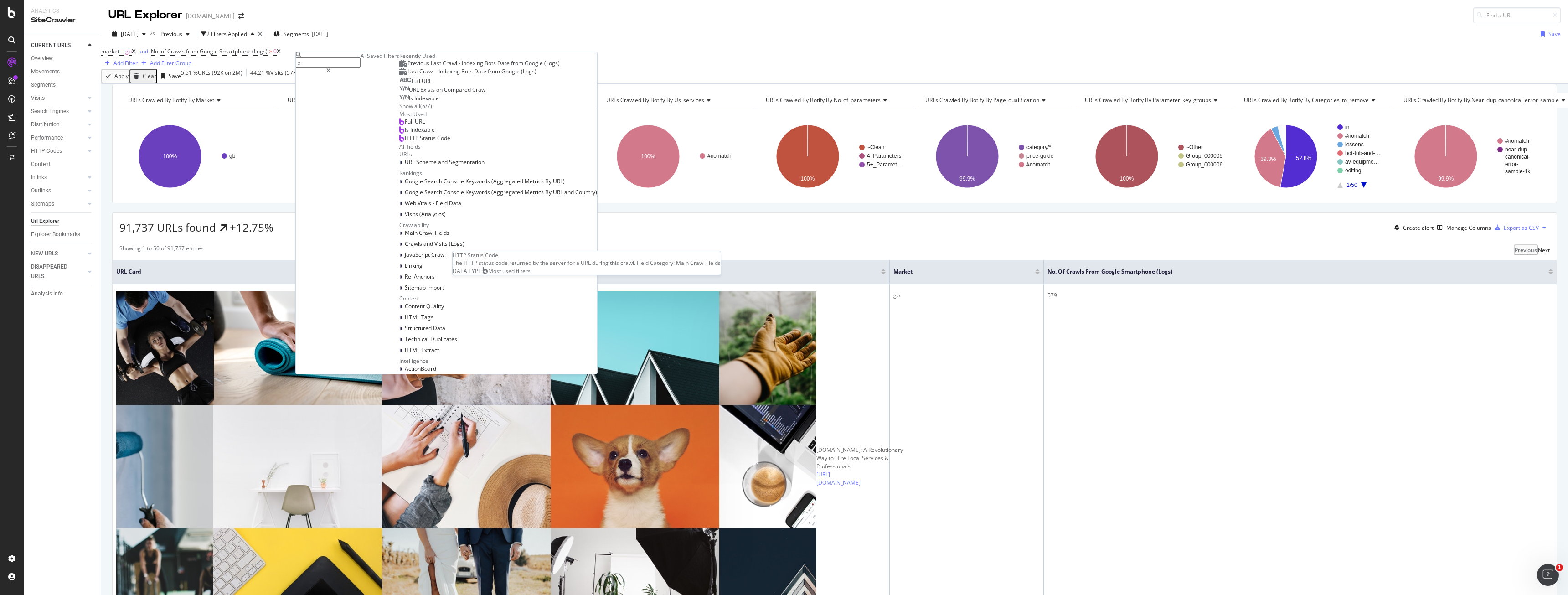
type input "x"
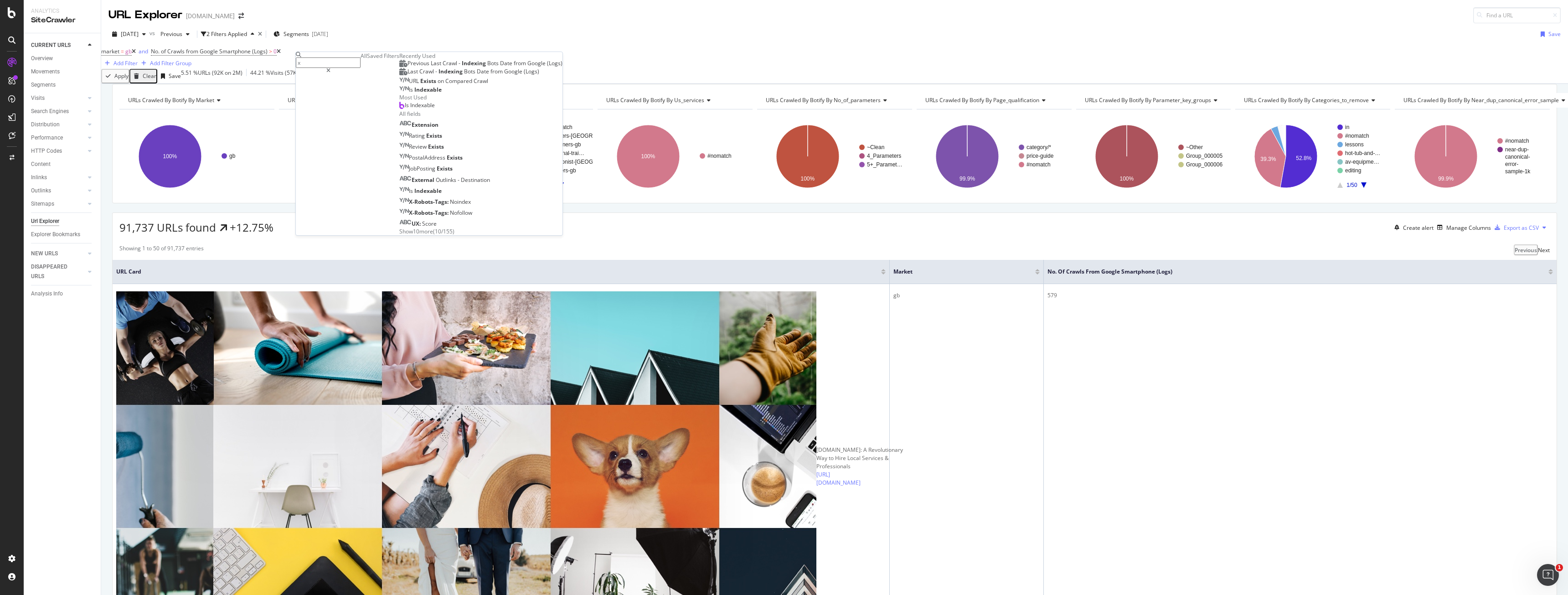
click at [956, 236] on div "91,737 URLs found +12.75% Create alert Manage Columns Export as CSV" at bounding box center [834, 224] width 1444 height 22
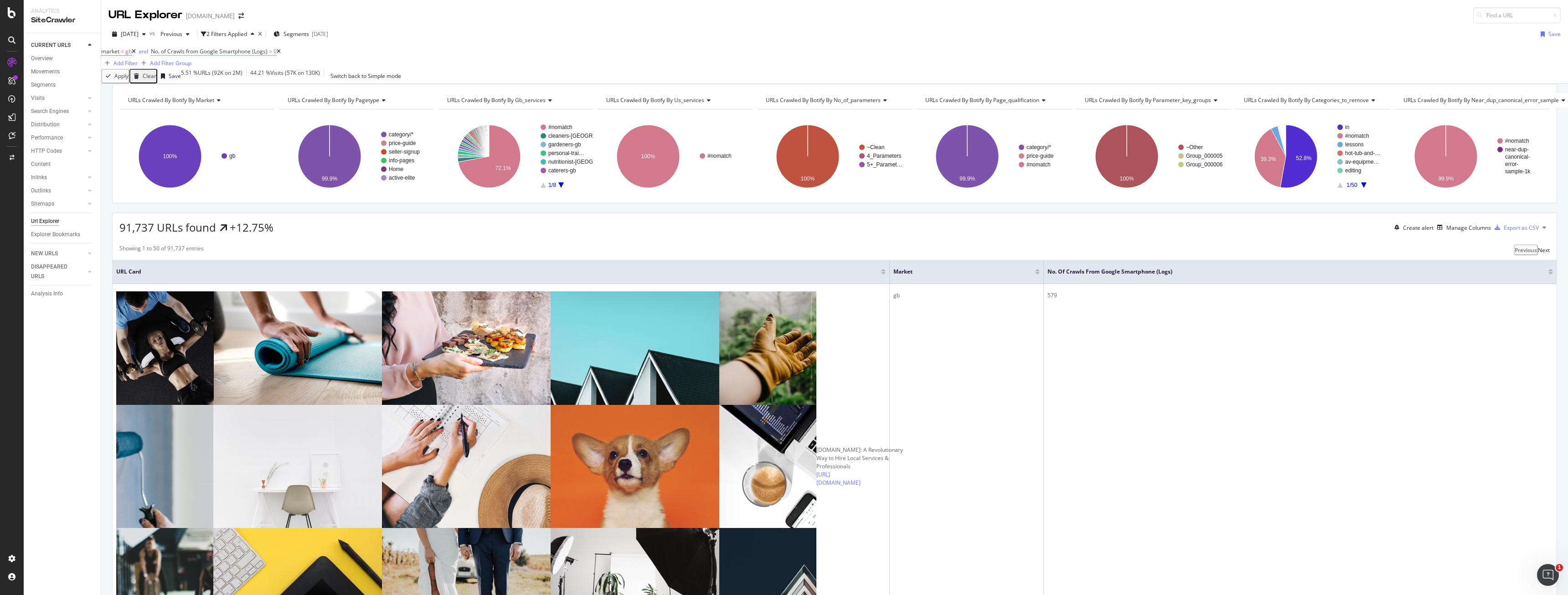
click at [247, 56] on span "No. of Crawls from Google Smartphone (Logs)" at bounding box center [209, 51] width 117 height 7
click at [450, 80] on div "Apply Clear Save 5.51 % URLs ( 92K on 2M ) 44.21 % Visits ( 57K on 130K ) Switc…" at bounding box center [834, 76] width 1467 height 15
click at [1285, 284] on th "No. of Crawls from Google Smartphone (Logs)" at bounding box center [1300, 271] width 512 height 24
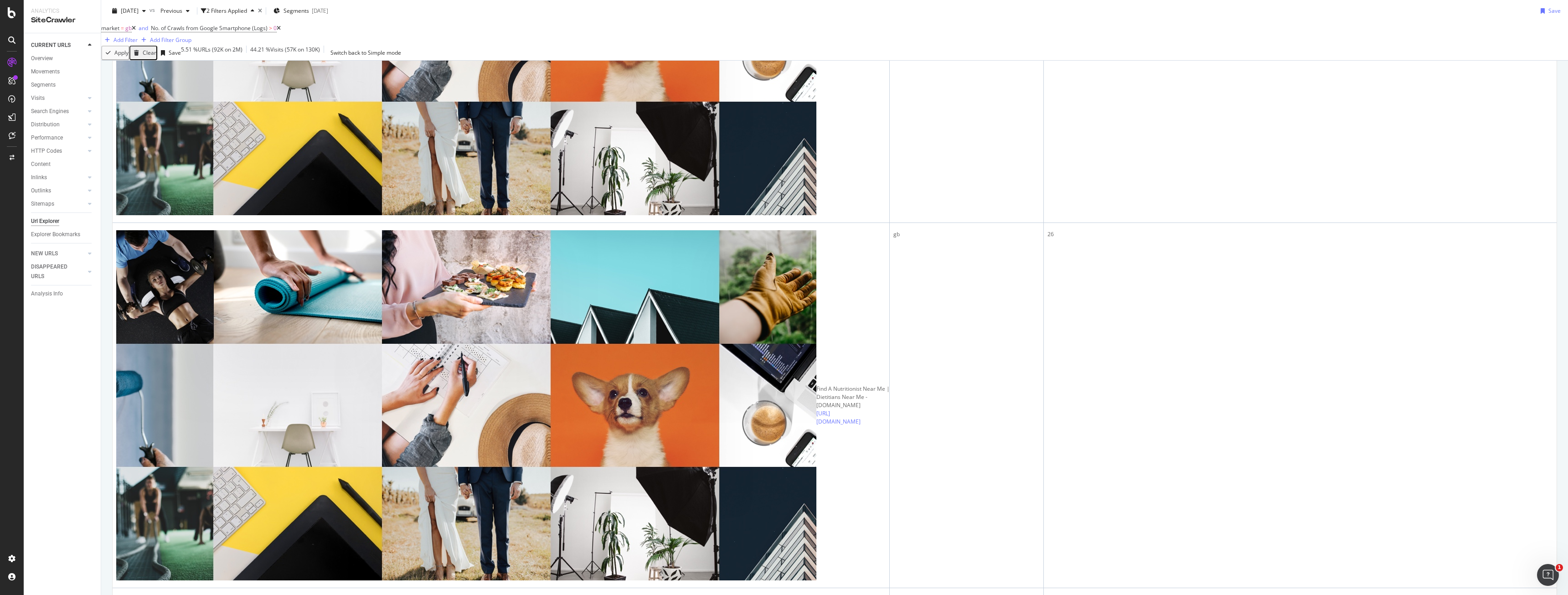
scroll to position [973, 0]
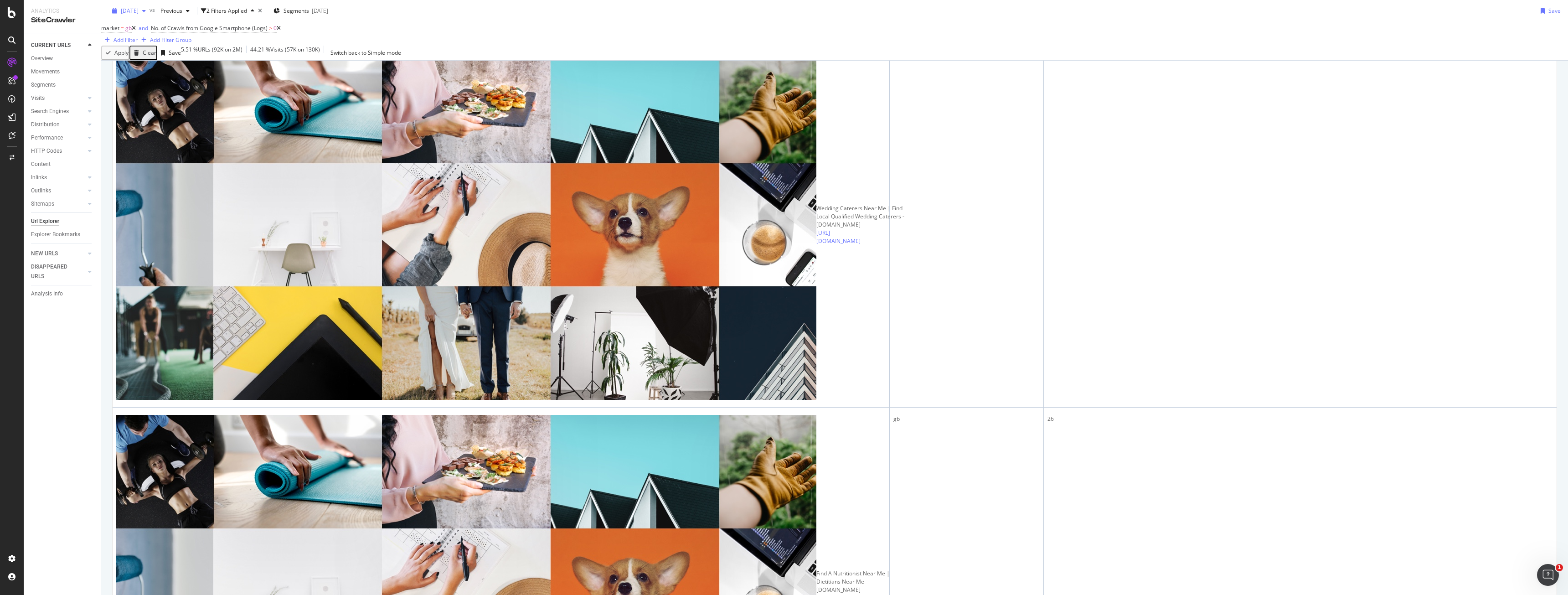
click at [146, 11] on icon "button" at bounding box center [143, 11] width 3 height 6
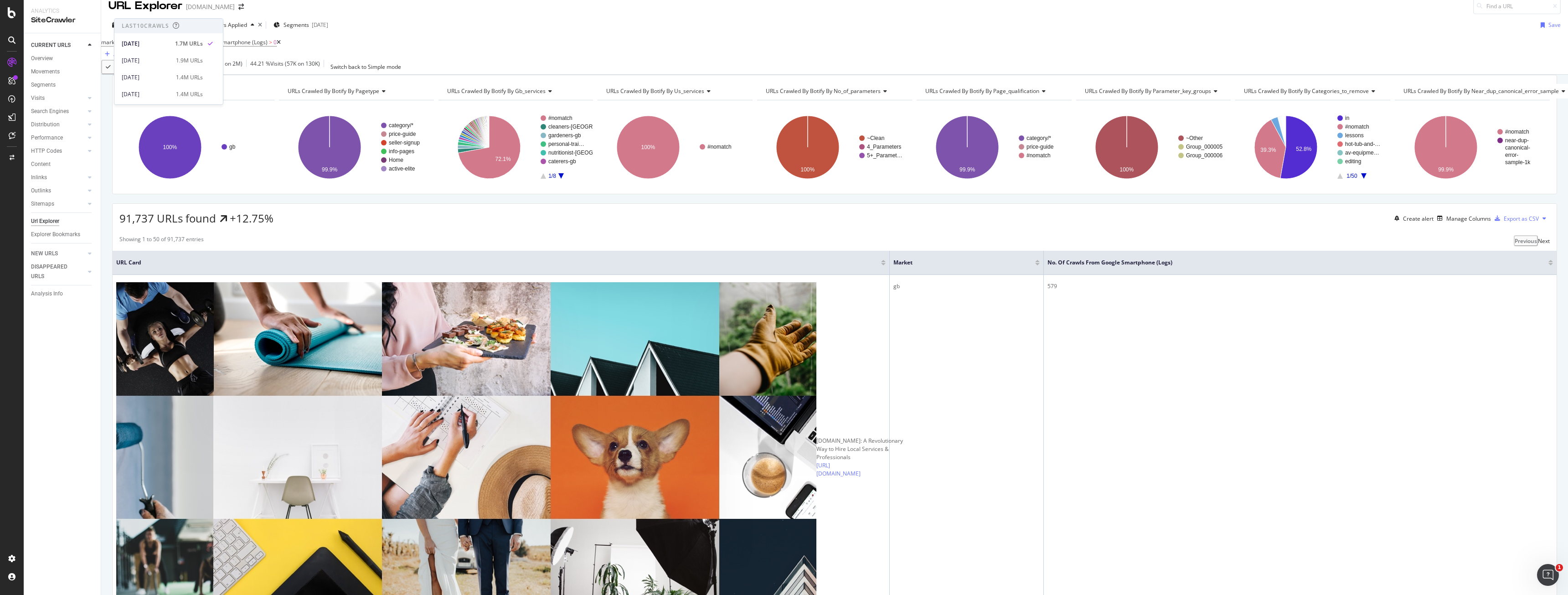
scroll to position [0, 0]
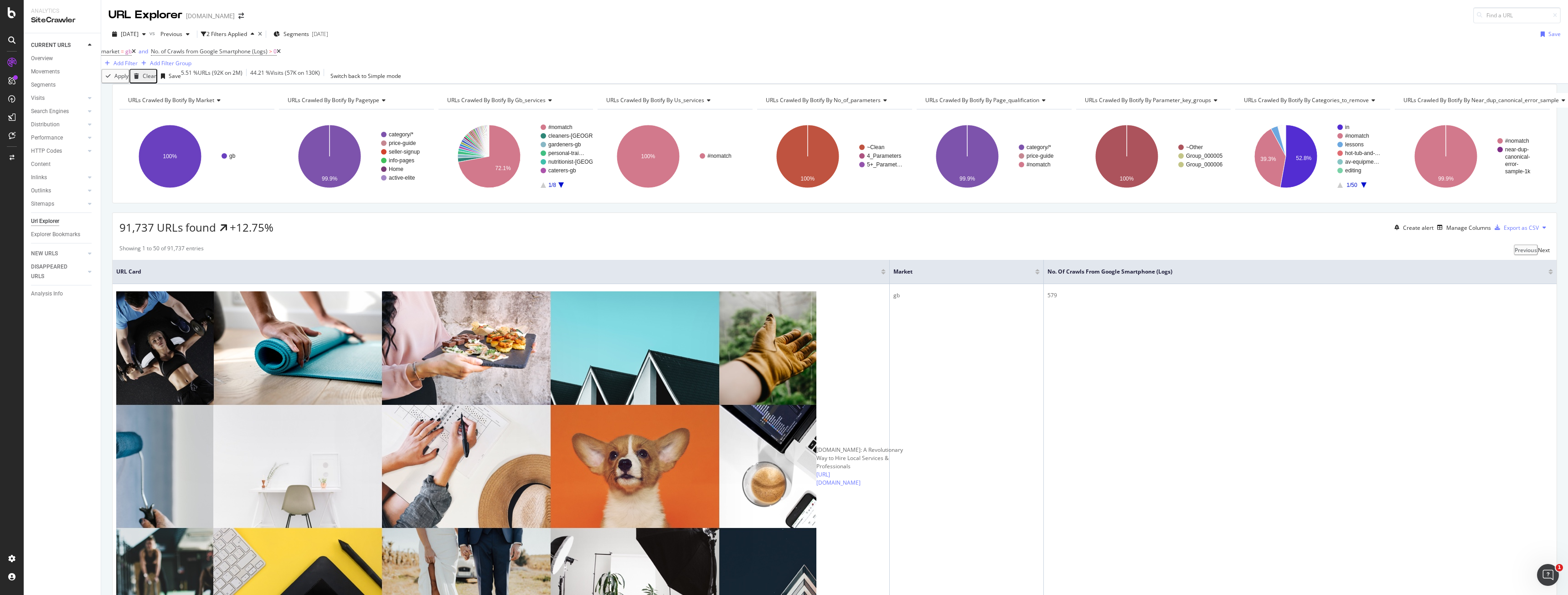
click at [1187, 236] on div "91,737 URLs found +12.75% Create alert Manage Columns Export as CSV" at bounding box center [834, 224] width 1444 height 22
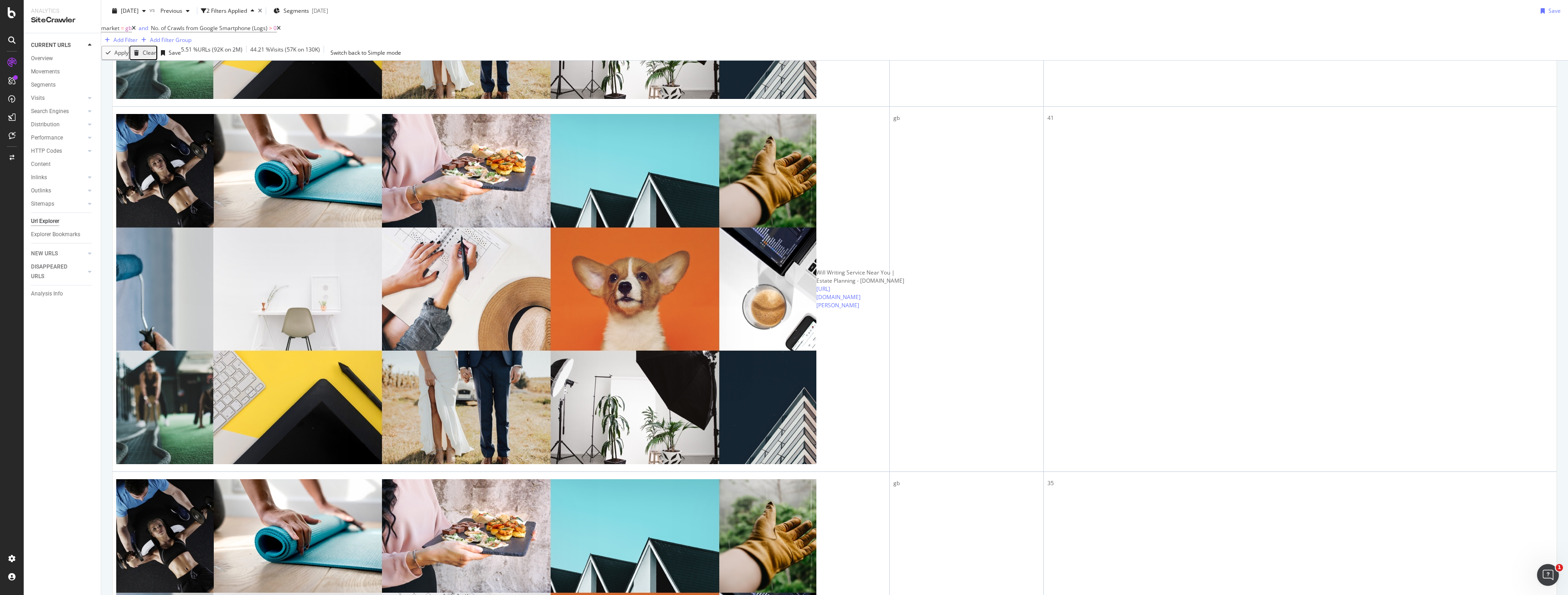
scroll to position [1003, 0]
